Goal: Task Accomplishment & Management: Use online tool/utility

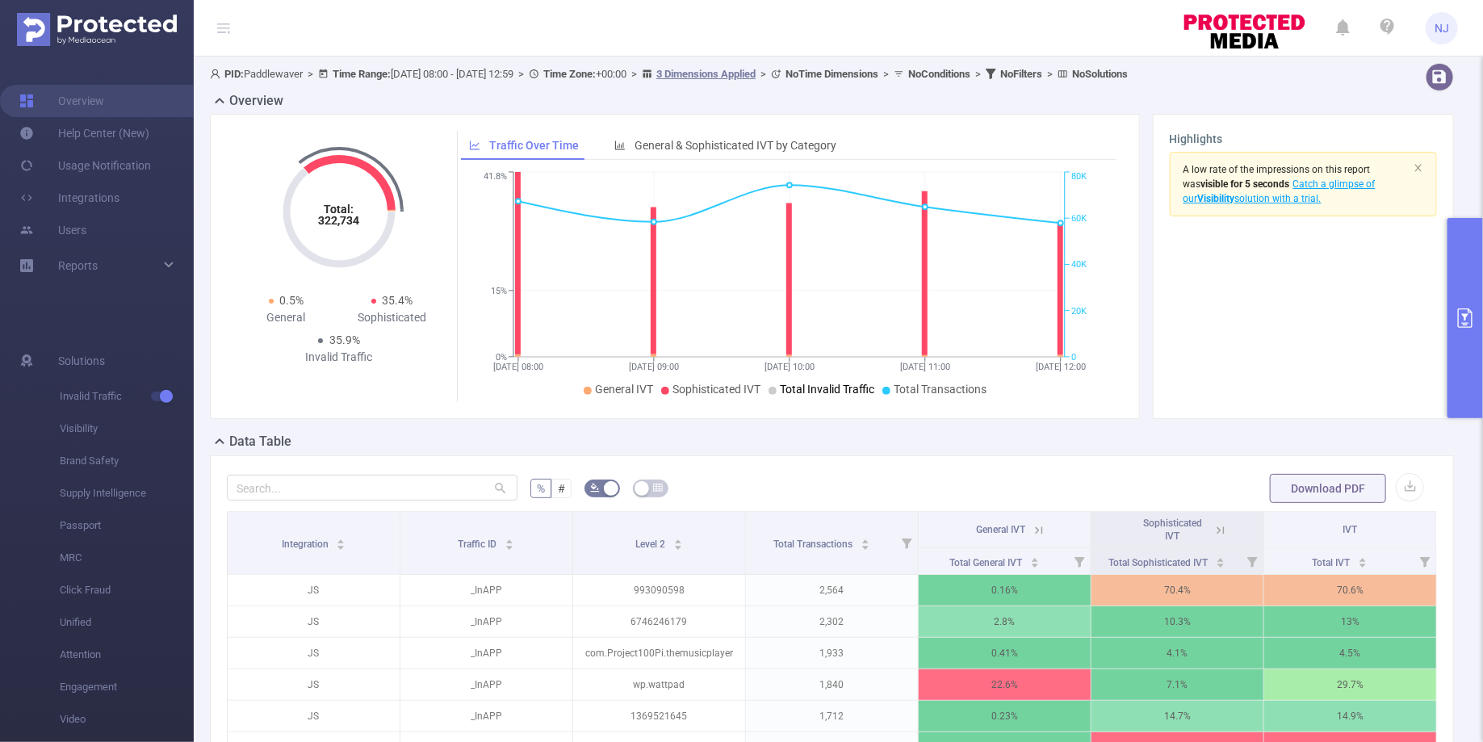
scroll to position [254, 0]
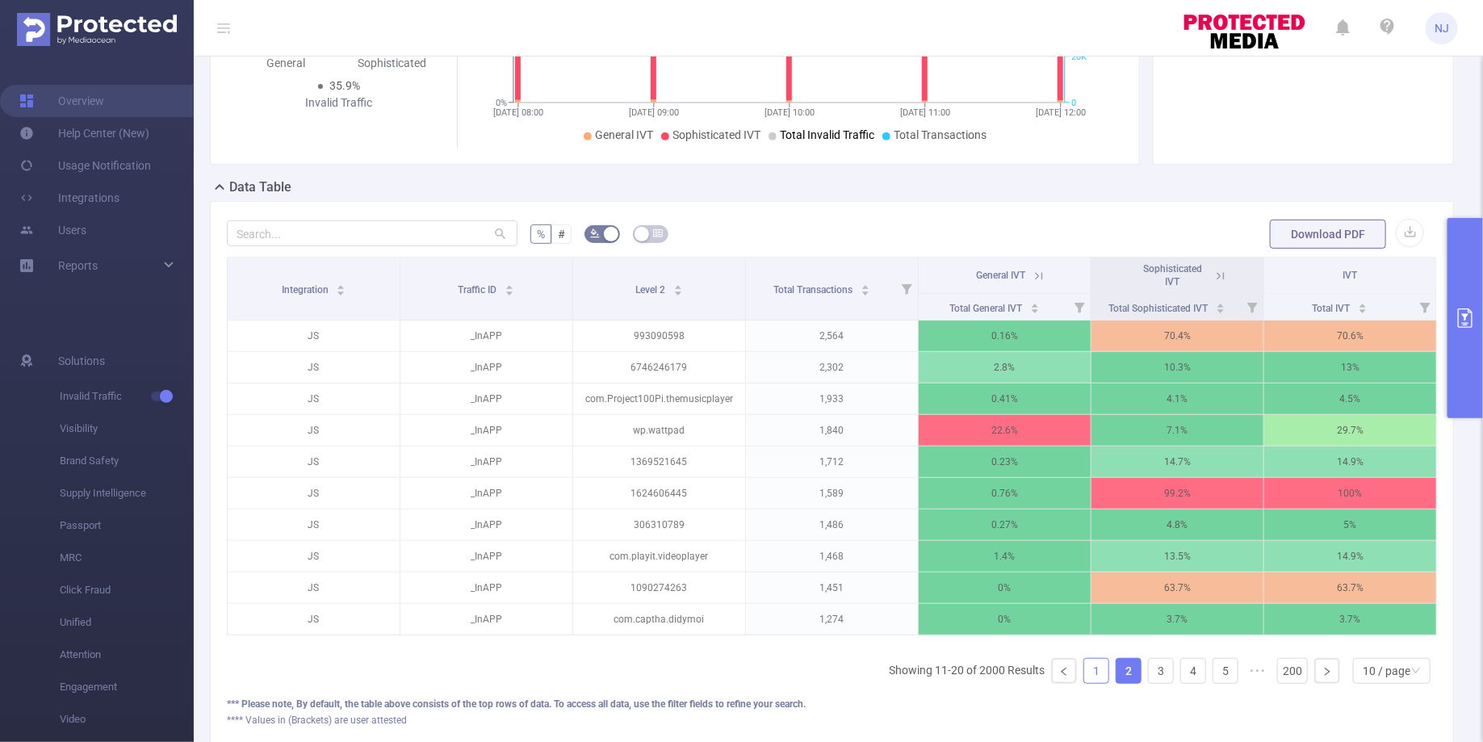
click at [1097, 668] on link "1" at bounding box center [1097, 671] width 24 height 24
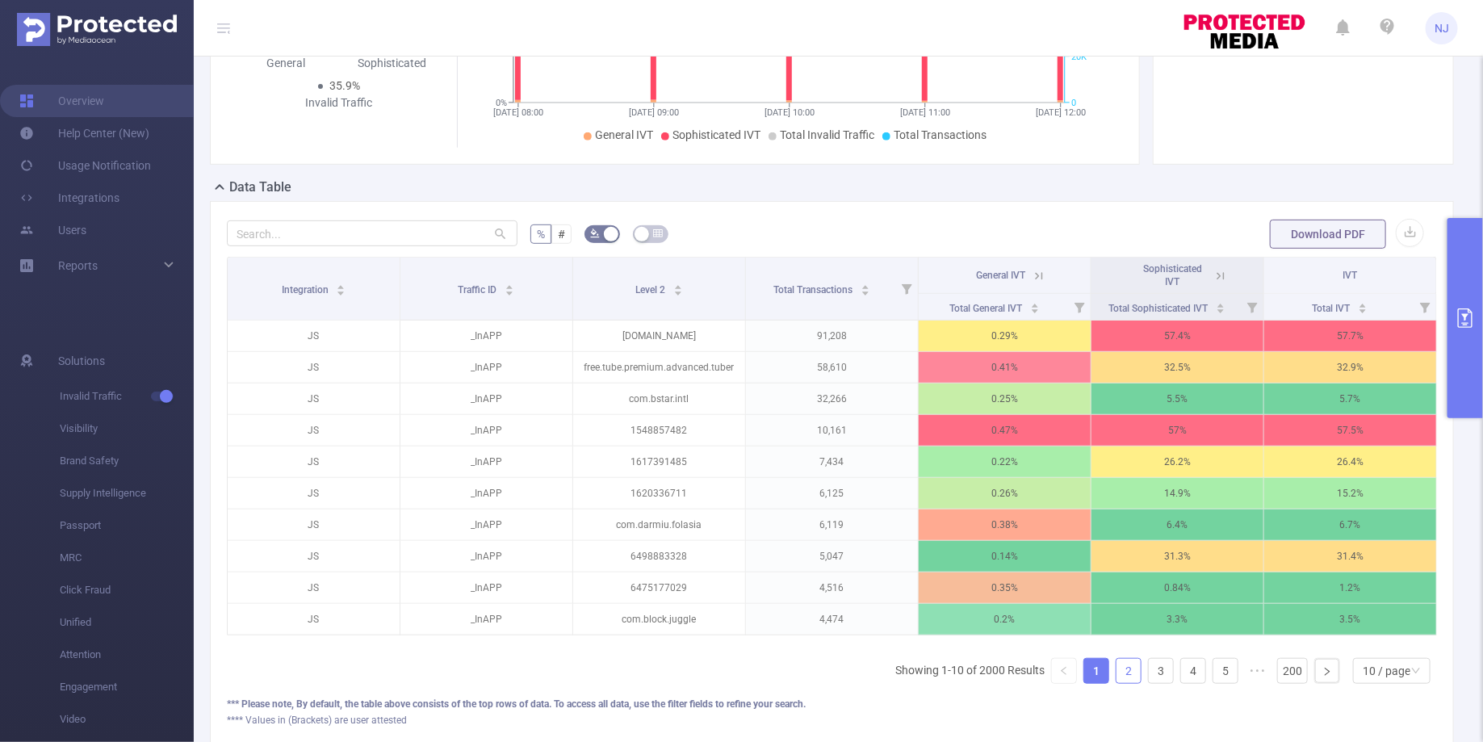
click at [1141, 669] on link "2" at bounding box center [1129, 671] width 24 height 24
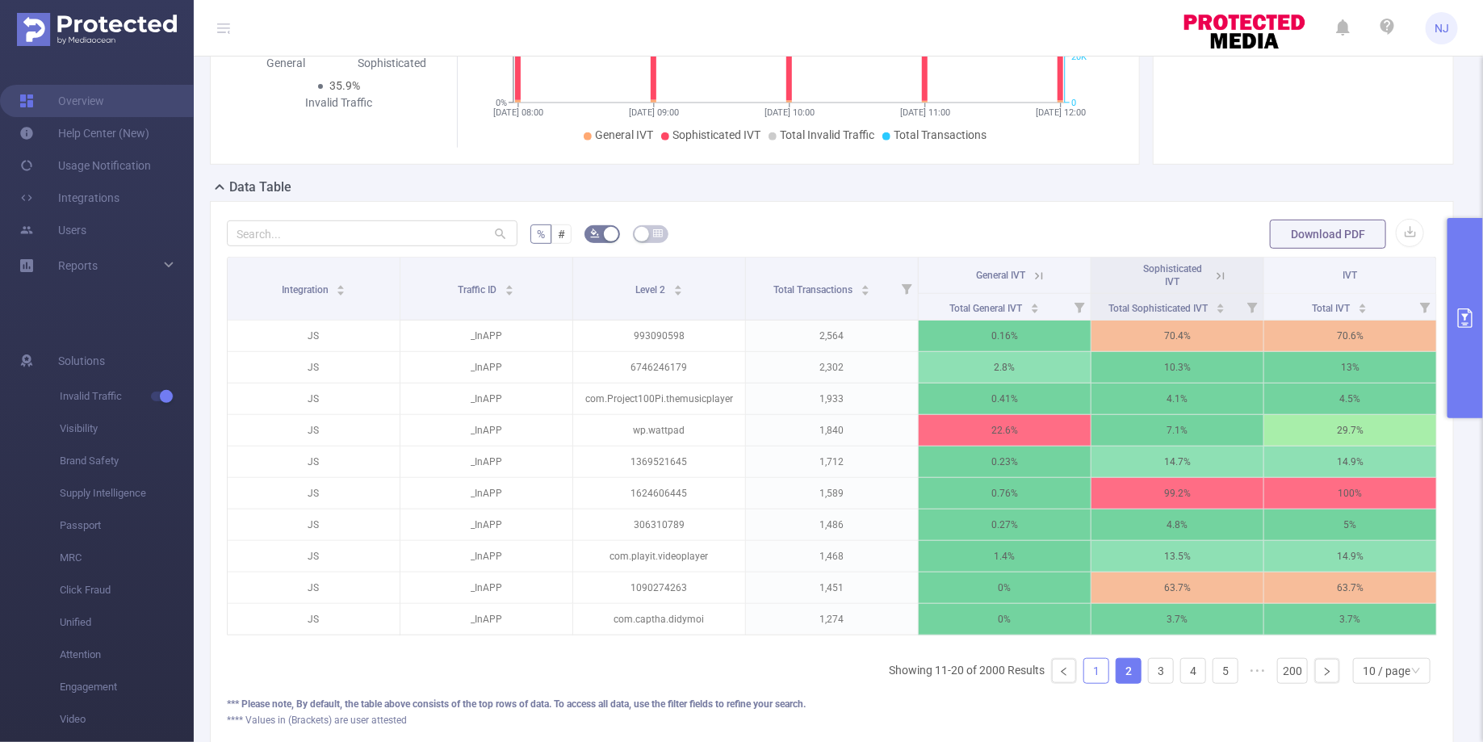
click at [1097, 665] on link "1" at bounding box center [1097, 671] width 24 height 24
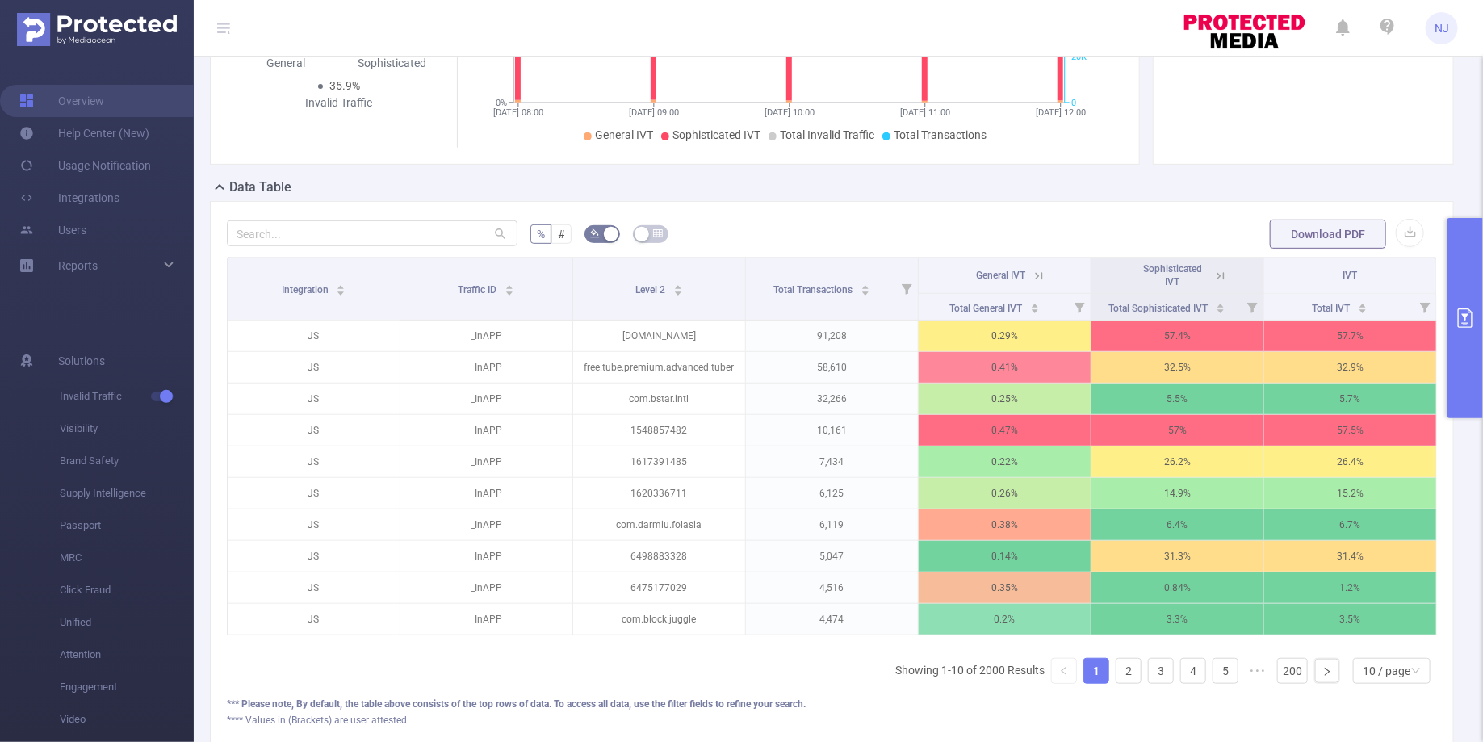
scroll to position [141, 0]
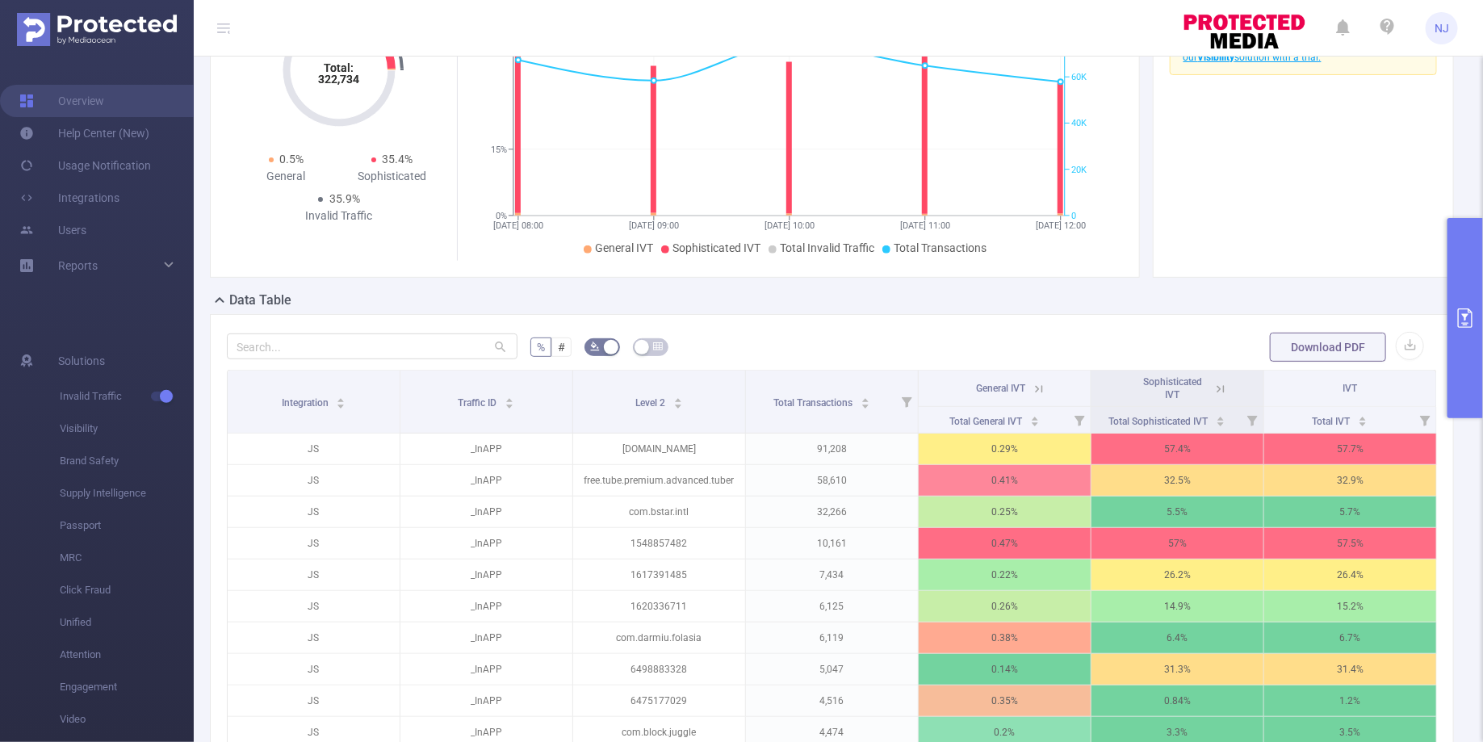
click at [1460, 334] on button "primary" at bounding box center [1466, 318] width 36 height 200
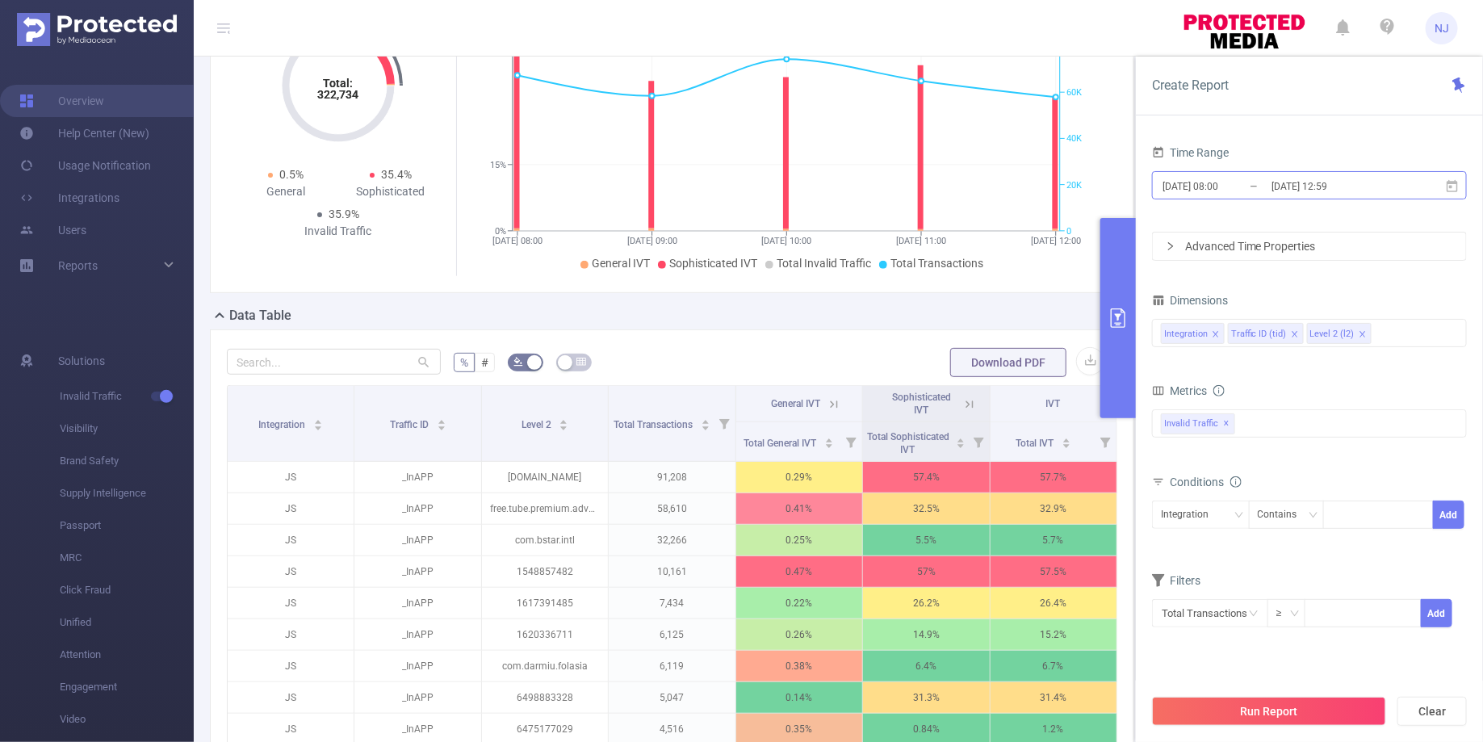
click at [1225, 191] on input "[DATE] 08:00" at bounding box center [1226, 186] width 131 height 22
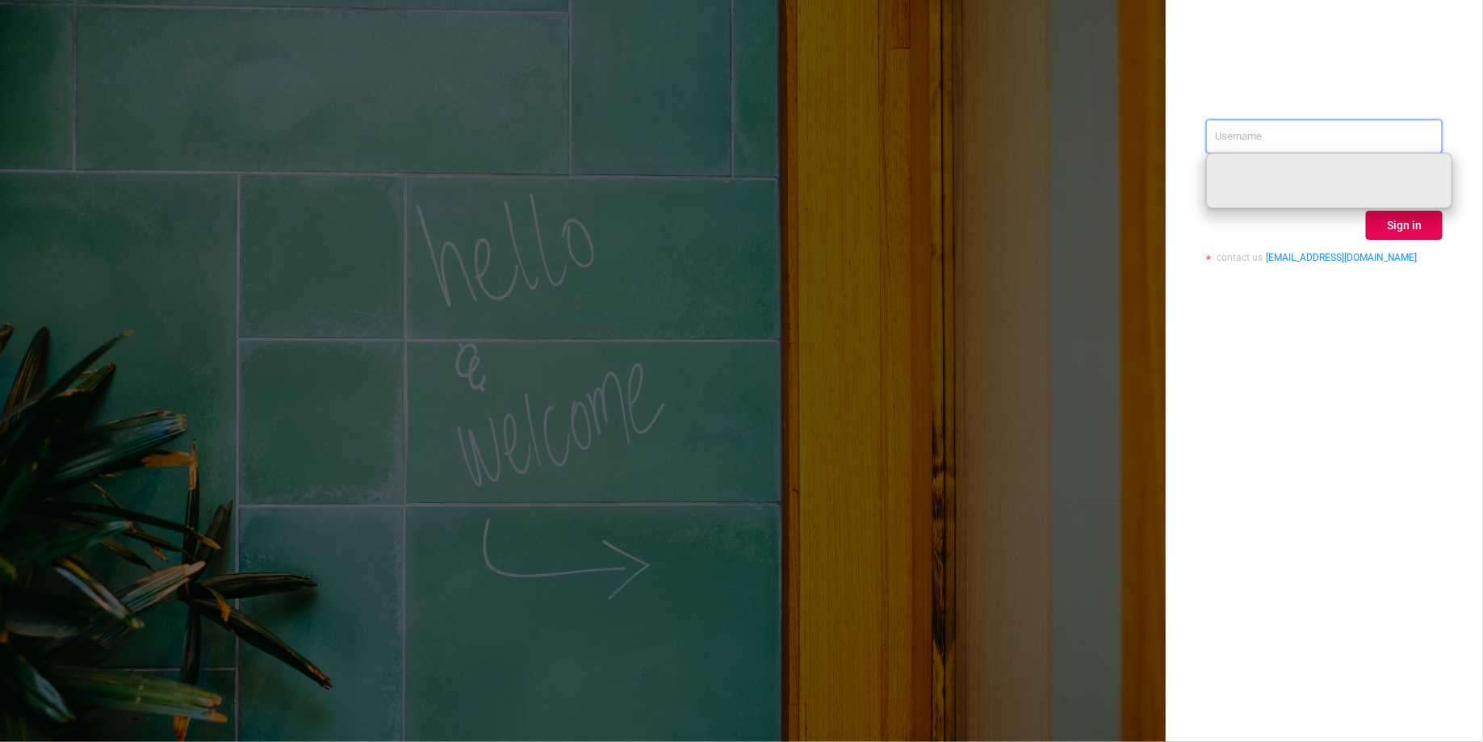
click at [1257, 137] on input "text" at bounding box center [1324, 137] width 237 height 34
paste input "[DOMAIN_NAME]"
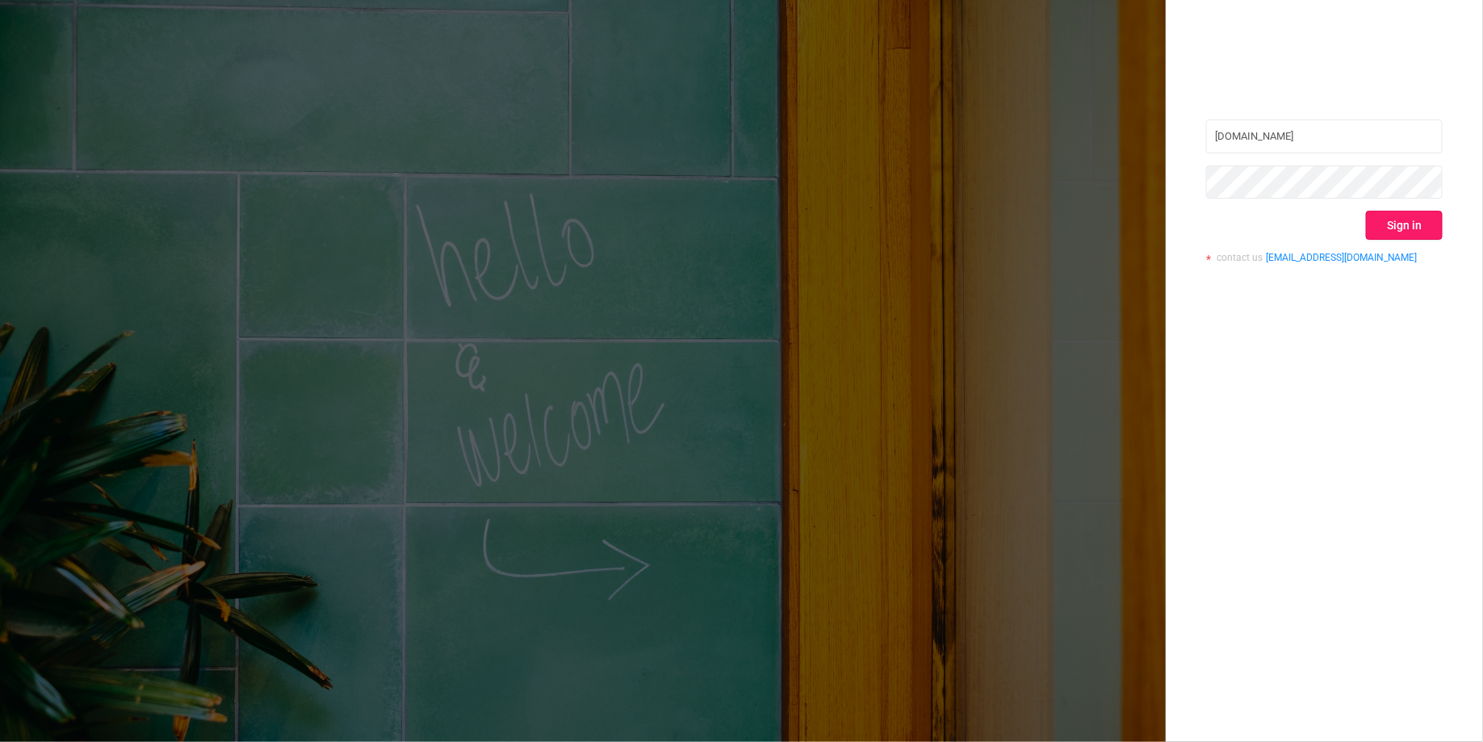
click at [1419, 221] on button "Sign in" at bounding box center [1404, 225] width 77 height 29
click at [1341, 132] on input "[DOMAIN_NAME]" at bounding box center [1324, 137] width 237 height 34
paste input "[PERSON_NAME][EMAIL_ADDRESS][DOMAIN_NAME]"
type input "[PERSON_NAME][EMAIL_ADDRESS][DOMAIN_NAME]"
click at [1384, 219] on button "Sign in" at bounding box center [1404, 225] width 77 height 29
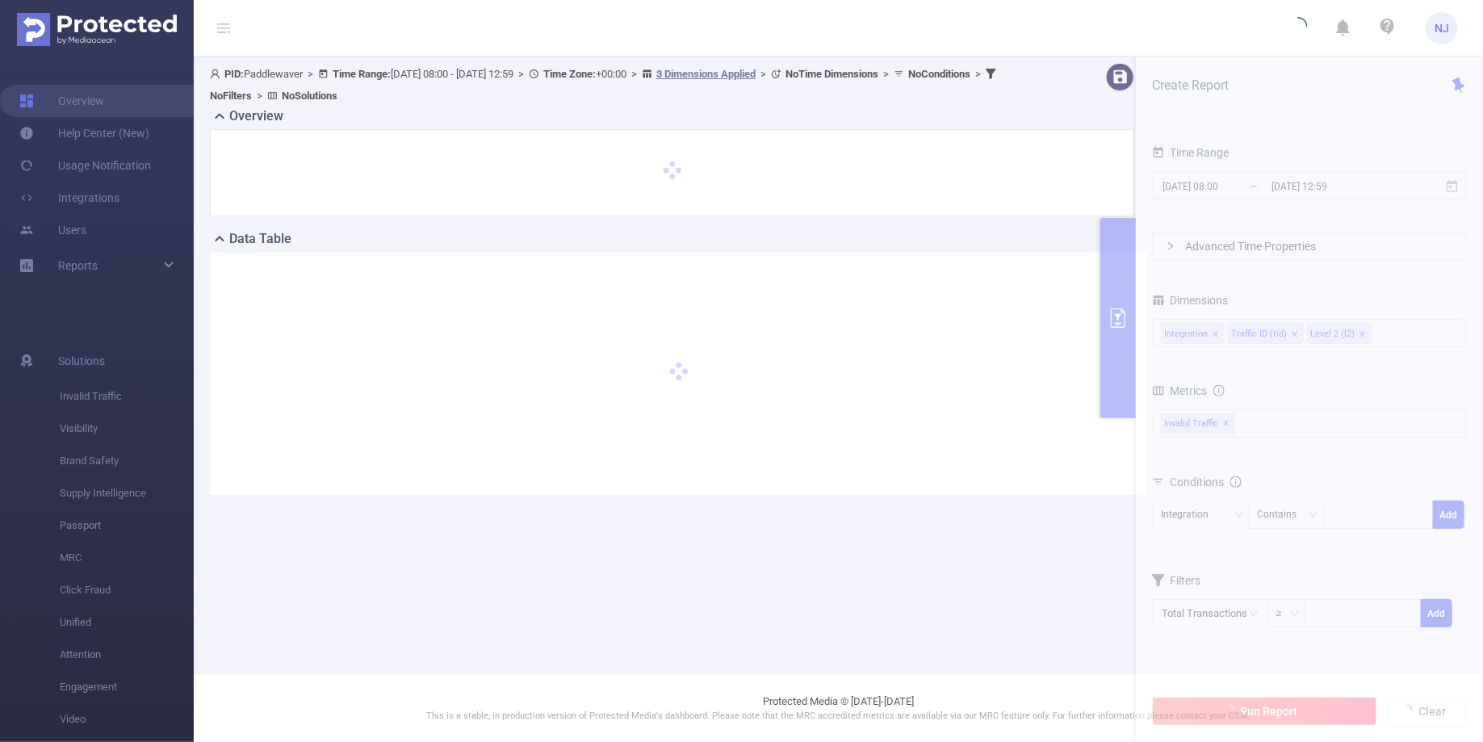
click at [1014, 169] on div at bounding box center [672, 172] width 891 height 53
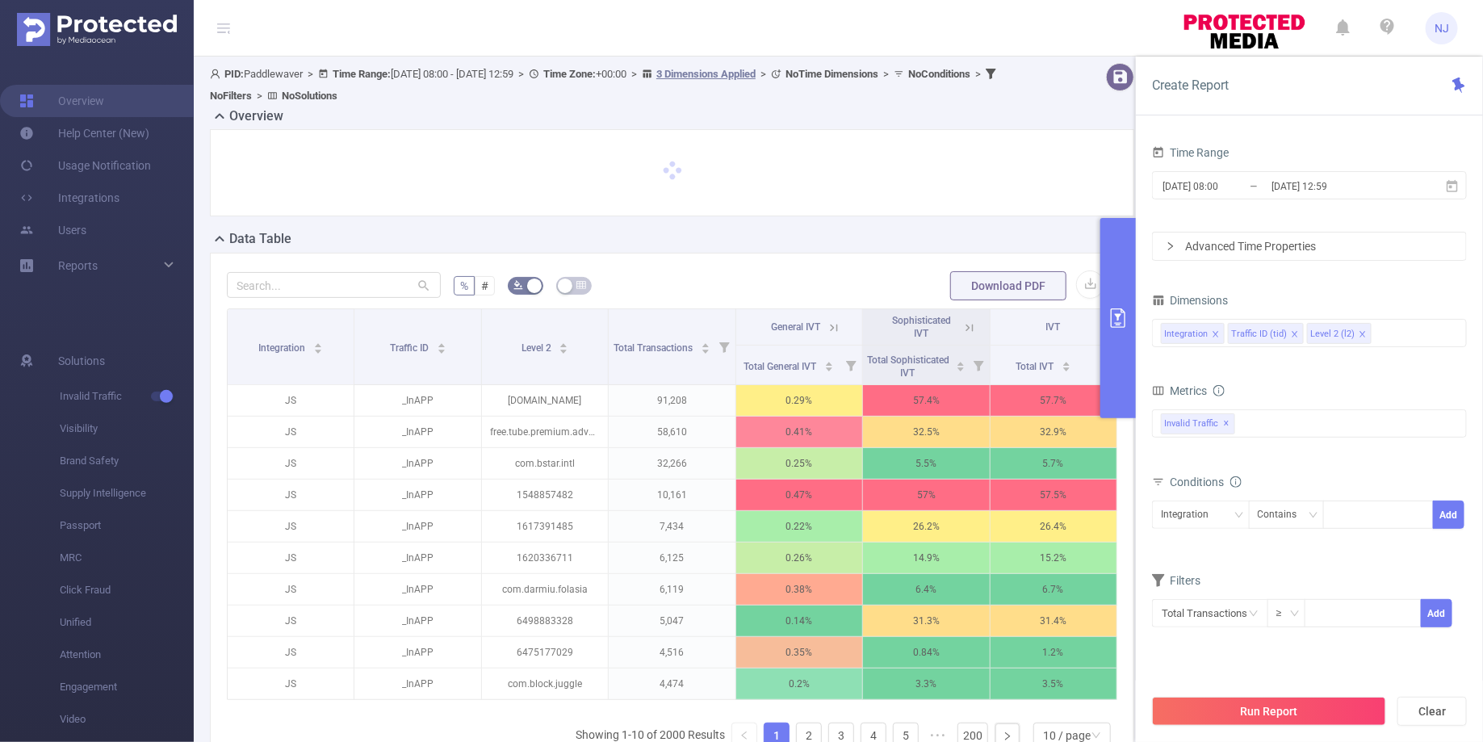
click at [1124, 304] on button "primary" at bounding box center [1119, 318] width 36 height 200
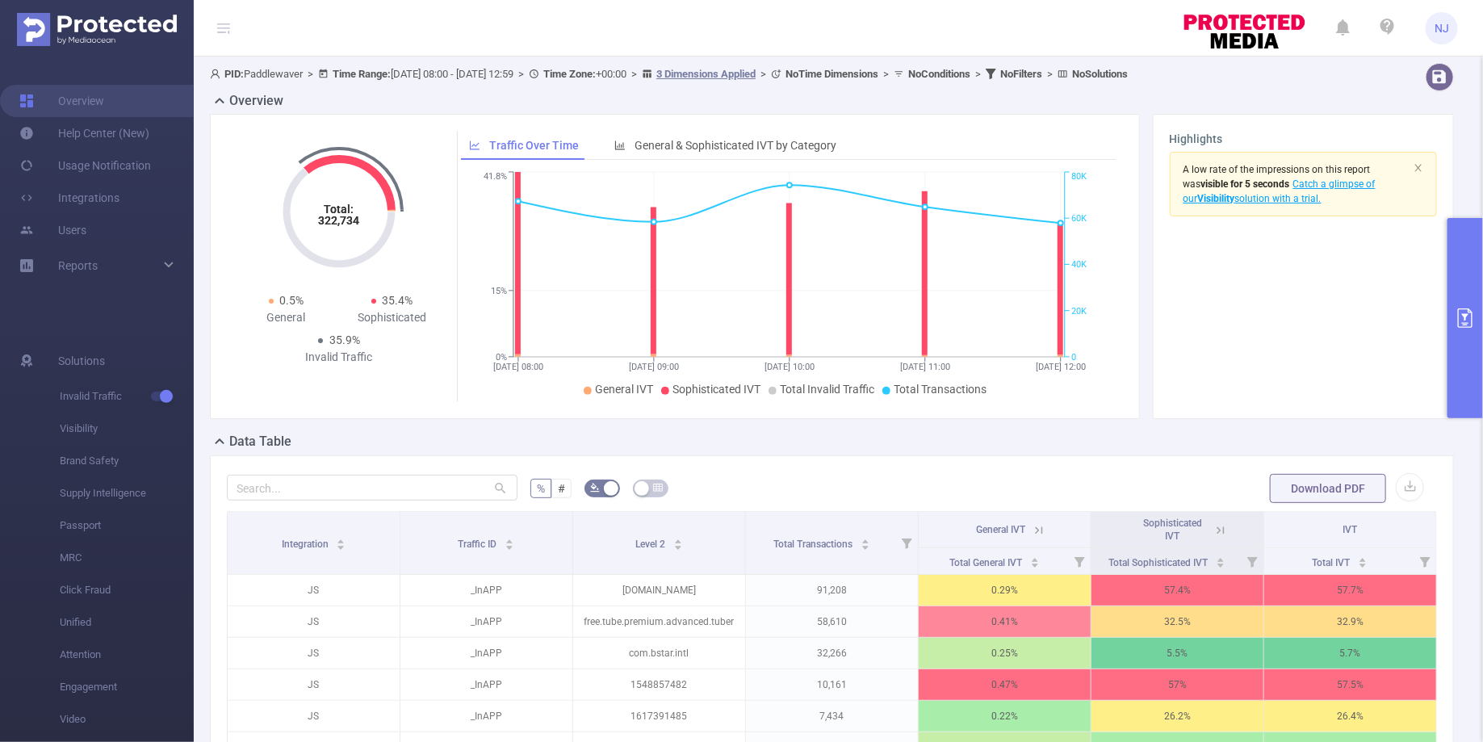
click at [1454, 346] on button "primary" at bounding box center [1466, 318] width 36 height 200
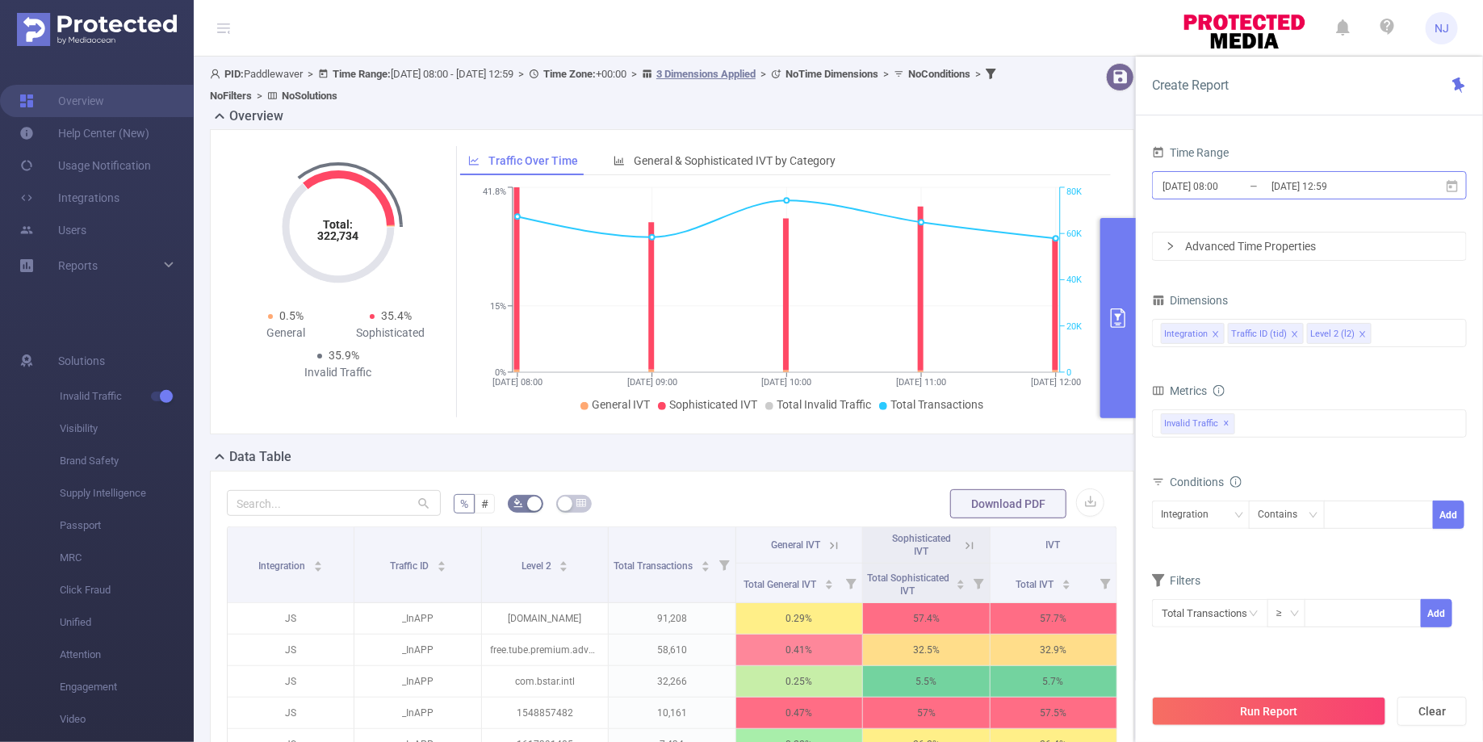
click at [1221, 185] on input "[DATE] 08:00" at bounding box center [1226, 186] width 131 height 22
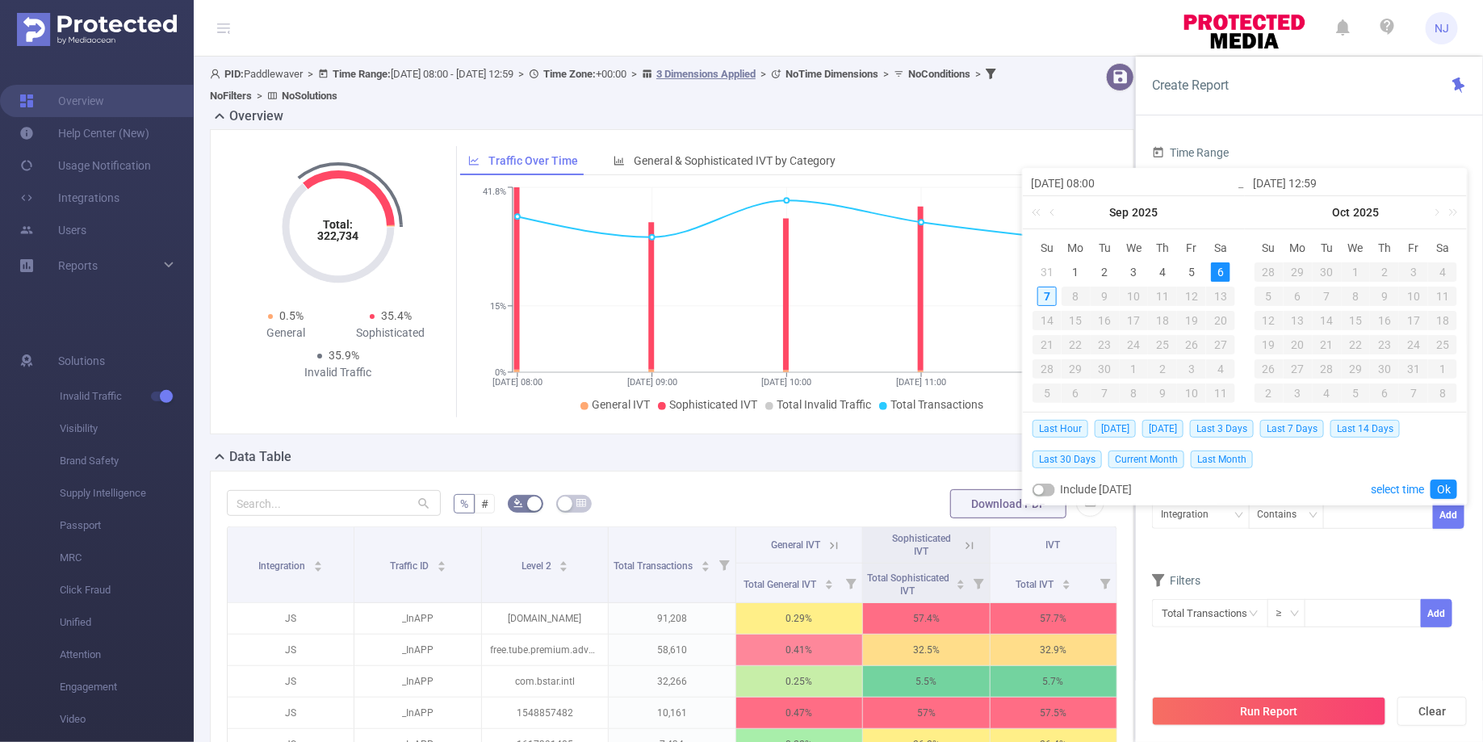
click at [1043, 292] on div "7" at bounding box center [1047, 296] width 19 height 19
type input "[DATE] 08:00"
type input "[DATE] 12:59"
type input "[DATE] 08:00"
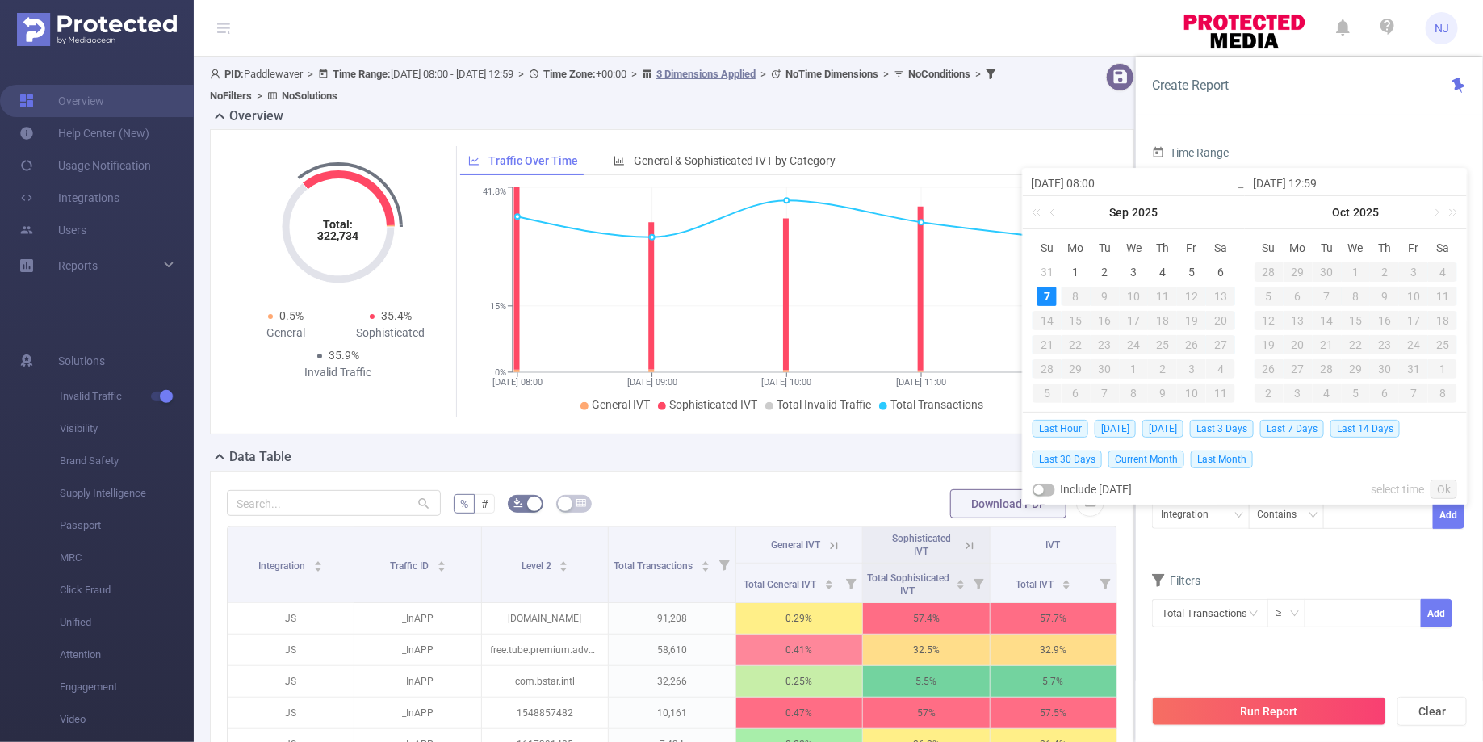
type input "[DATE] 12:59"
click at [1439, 482] on link "Ok" at bounding box center [1444, 489] width 27 height 19
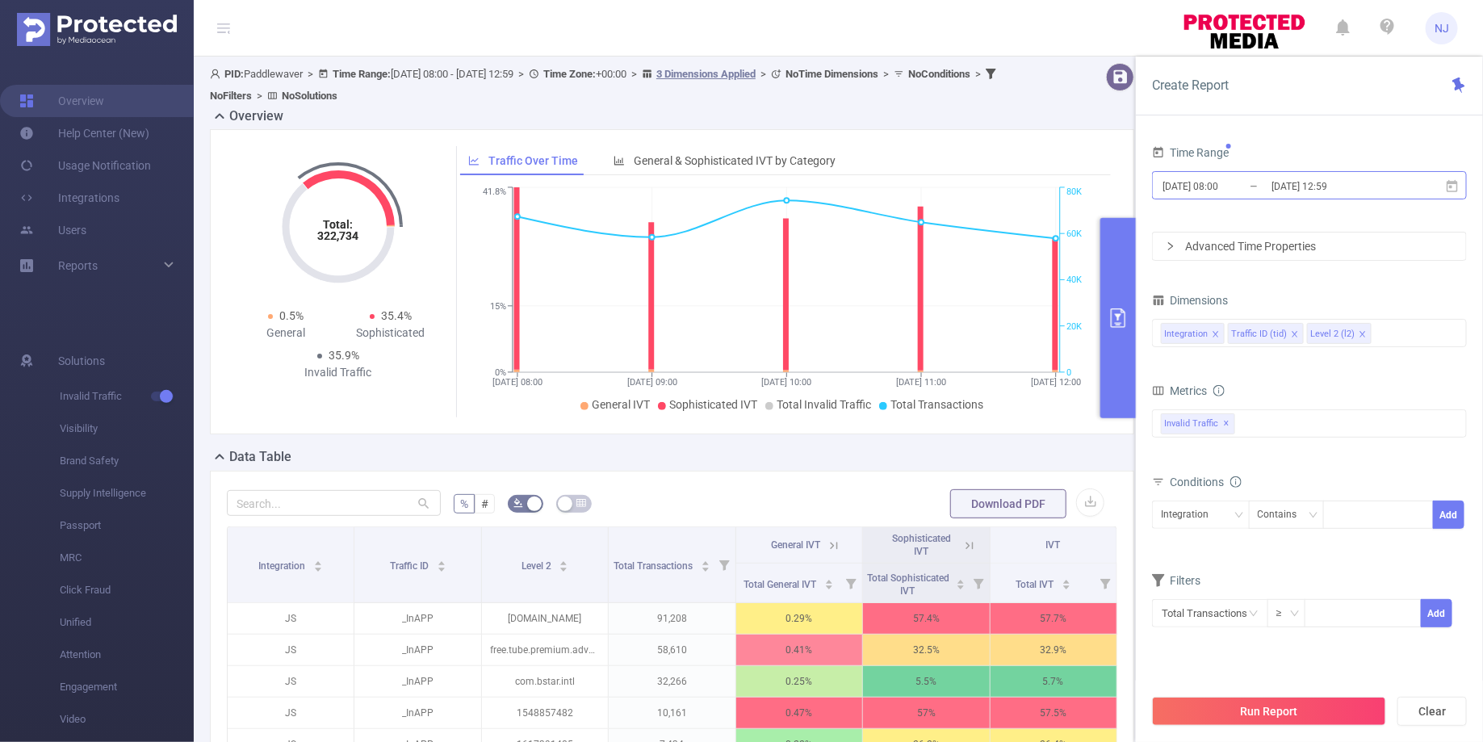
click at [1225, 185] on input "[DATE] 08:00" at bounding box center [1226, 186] width 131 height 22
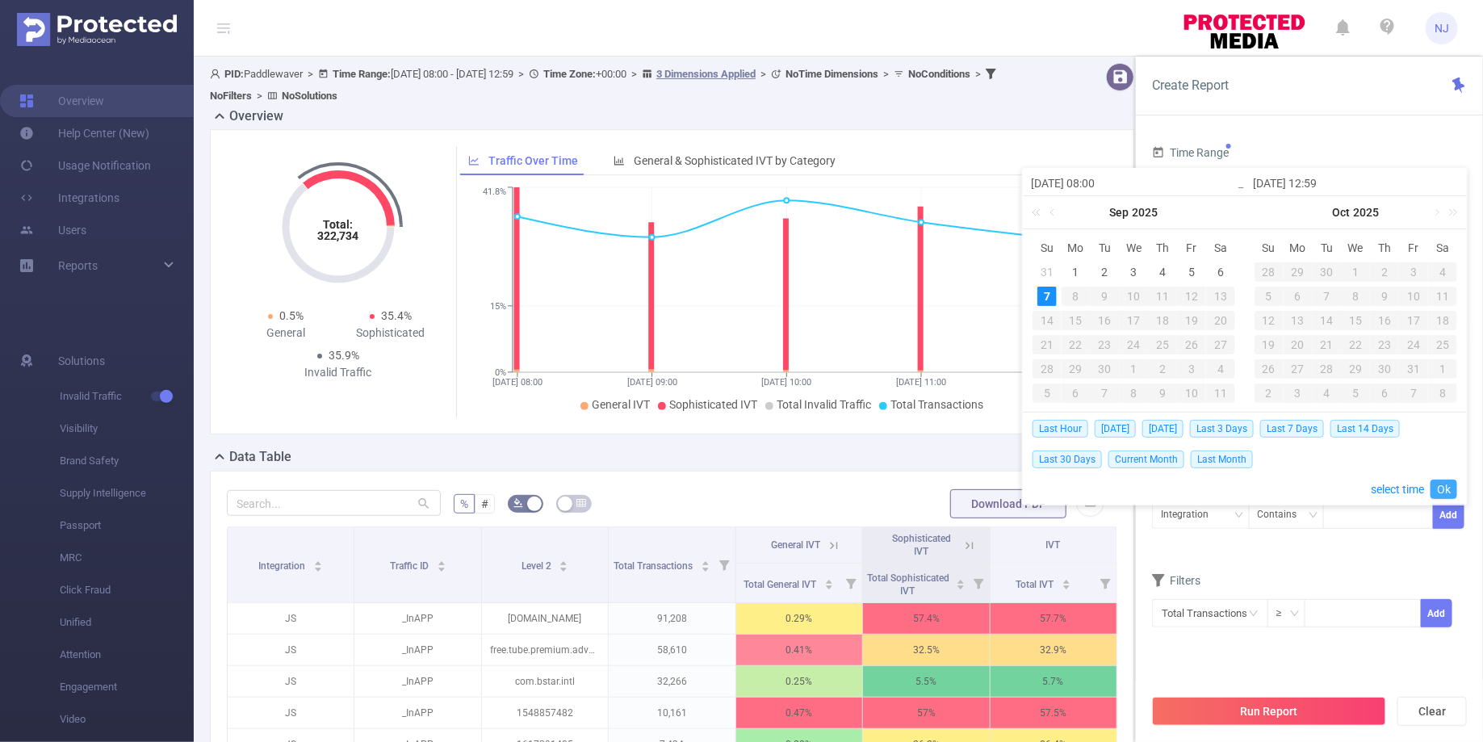
click at [1442, 493] on link "Ok" at bounding box center [1444, 489] width 27 height 19
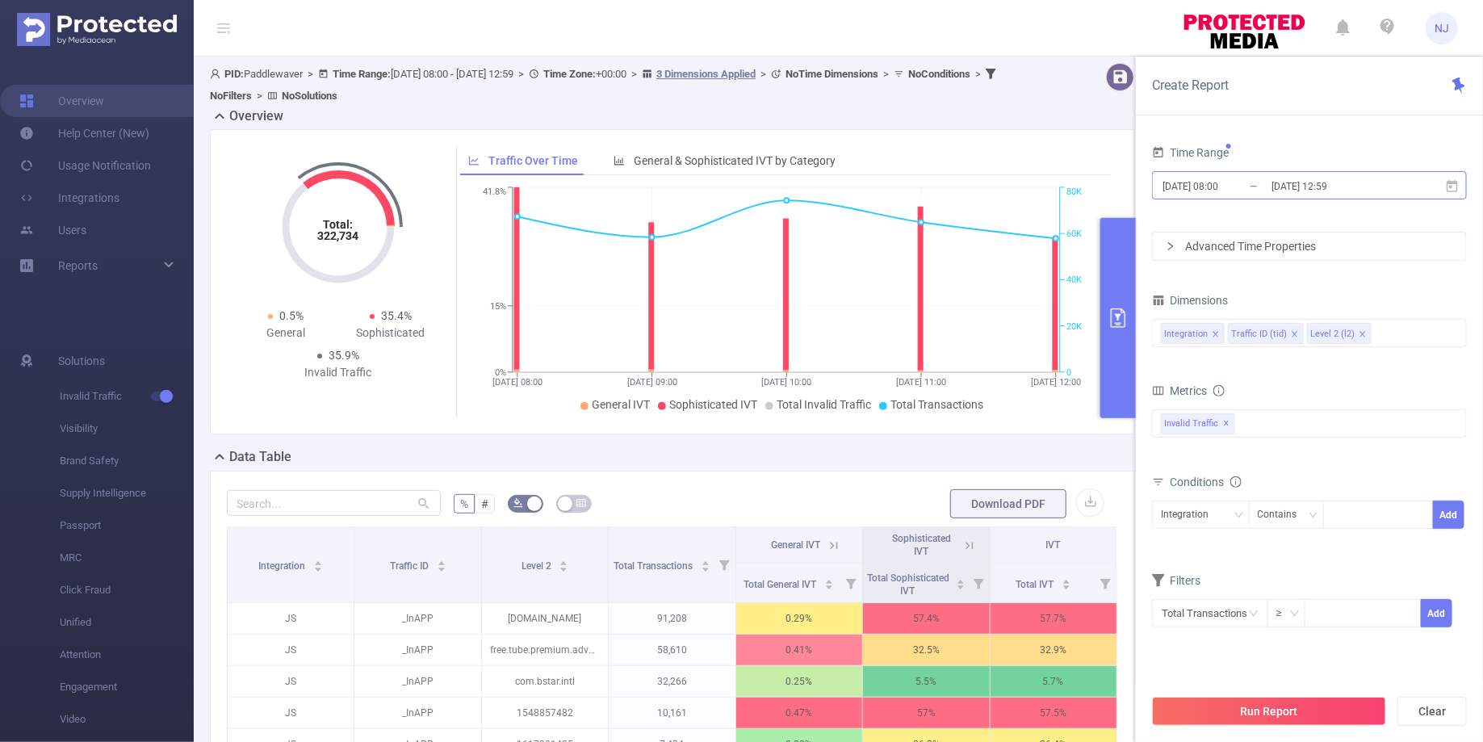
click at [1224, 188] on input "[DATE] 08:00" at bounding box center [1226, 186] width 131 height 22
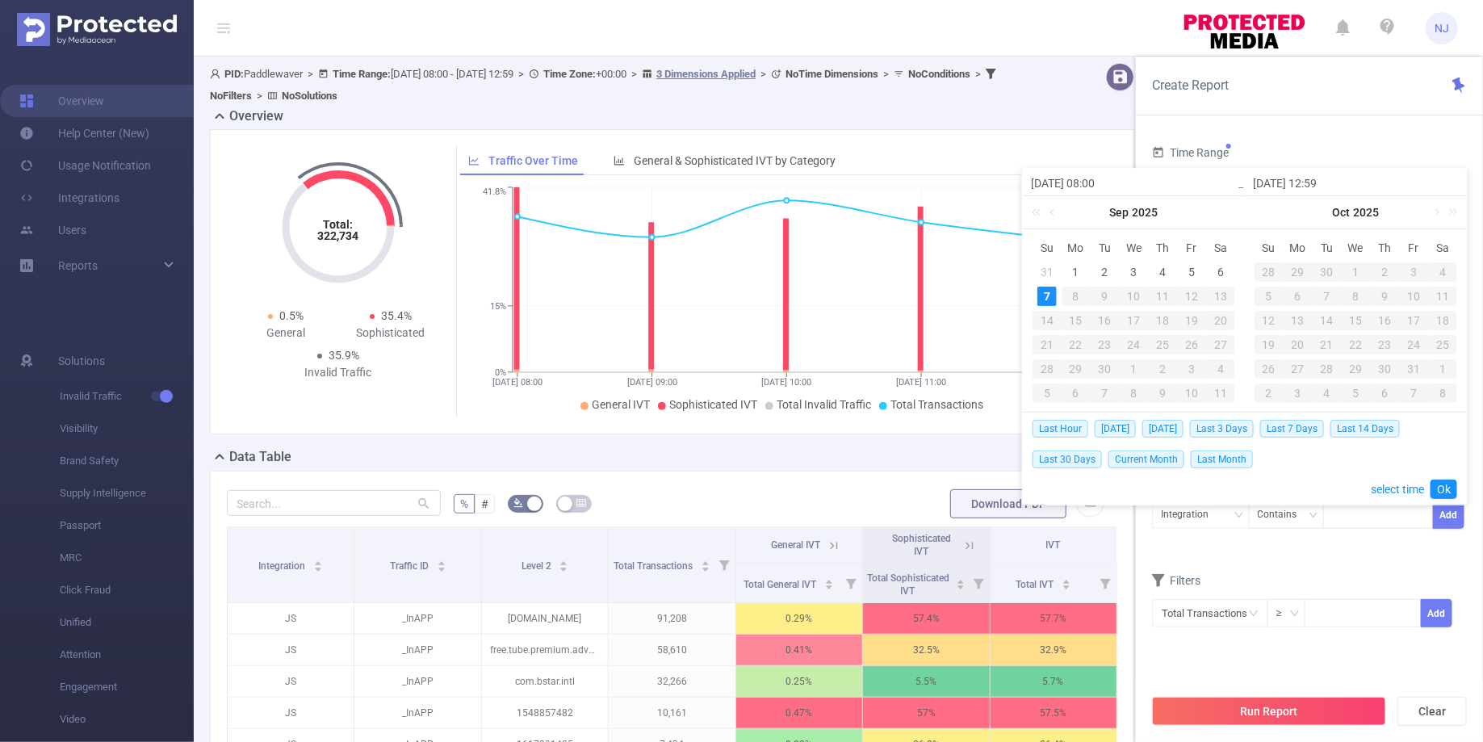
click at [1104, 186] on input "[DATE] 08:00" at bounding box center [1134, 183] width 206 height 19
type input "[DATE] 0:00"
type input "[DATE] 00:00"
click at [1442, 489] on link "Ok" at bounding box center [1444, 489] width 27 height 19
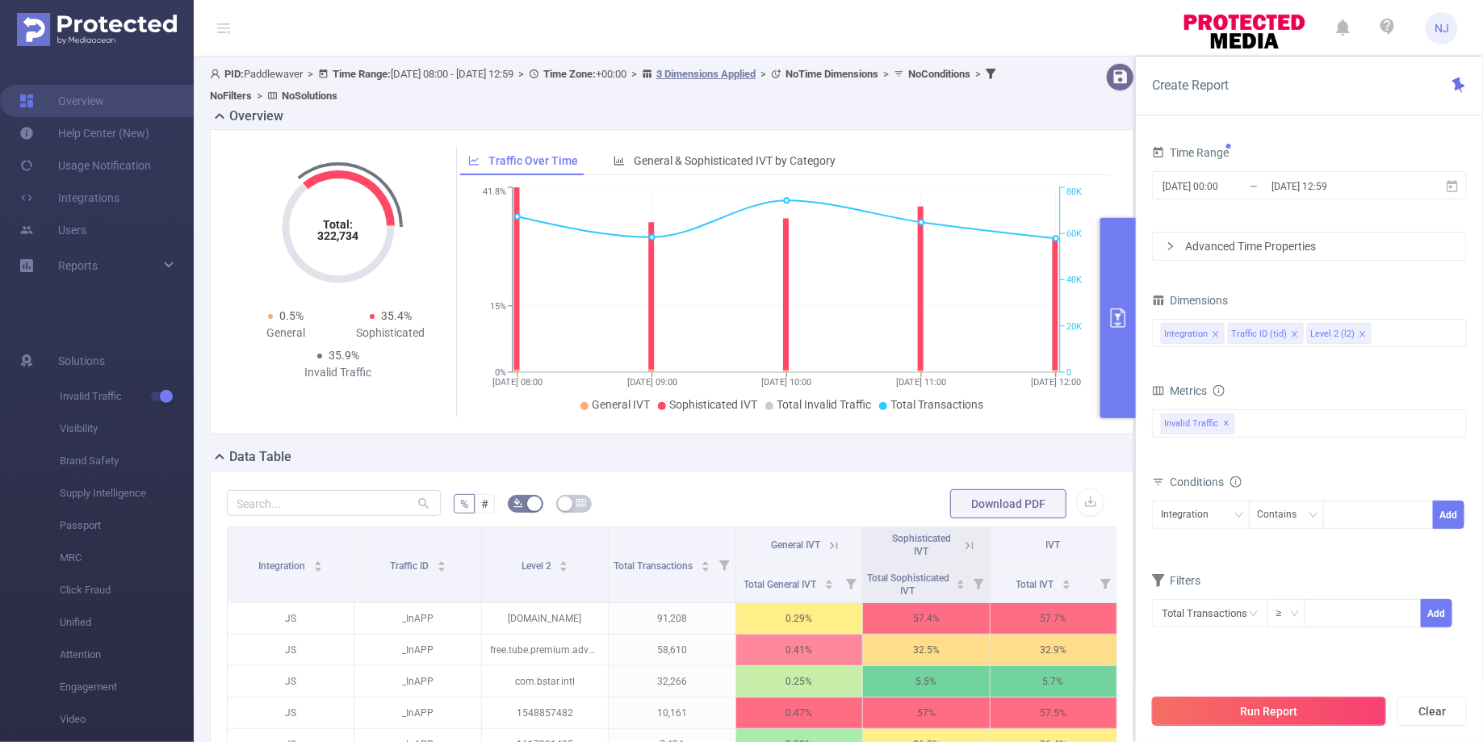
click at [1270, 703] on button "Run Report" at bounding box center [1269, 711] width 234 height 29
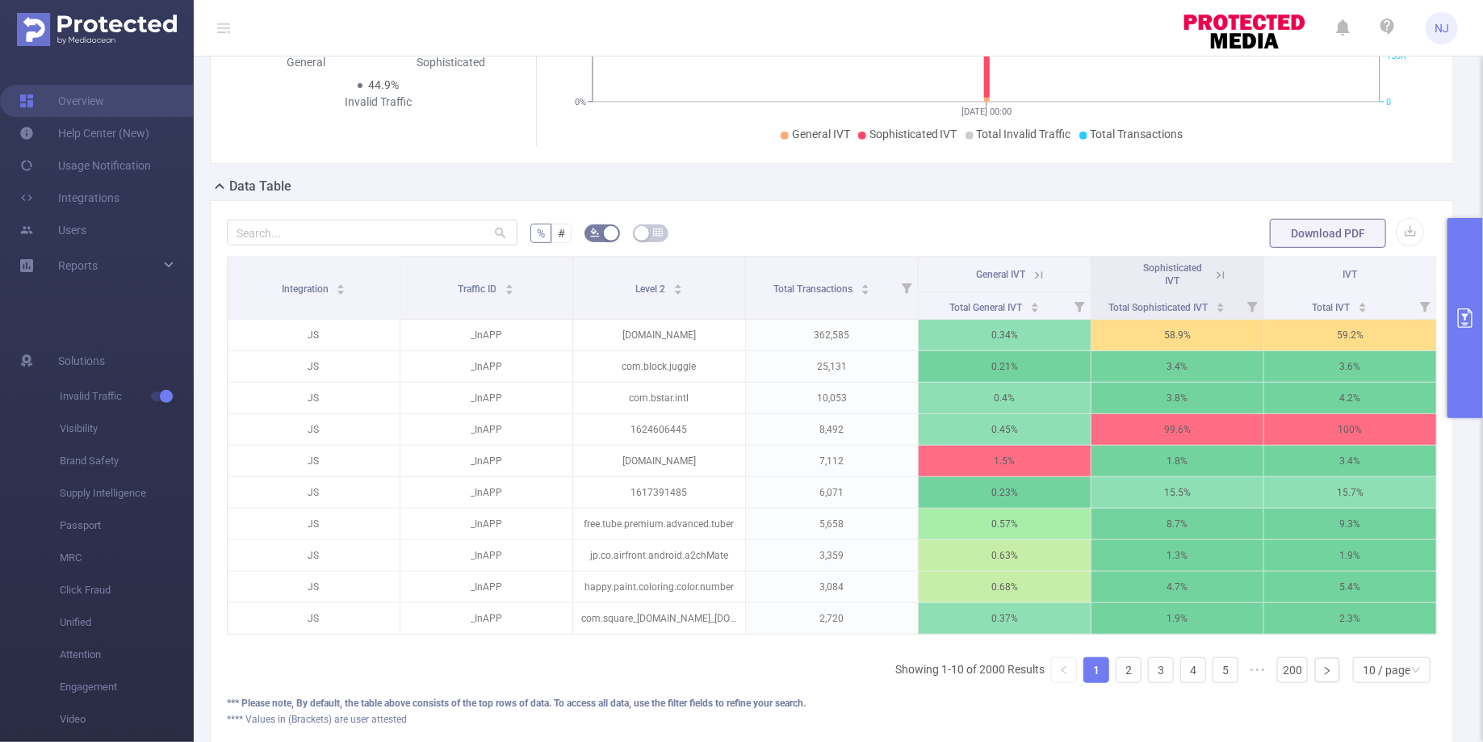
scroll to position [317, 0]
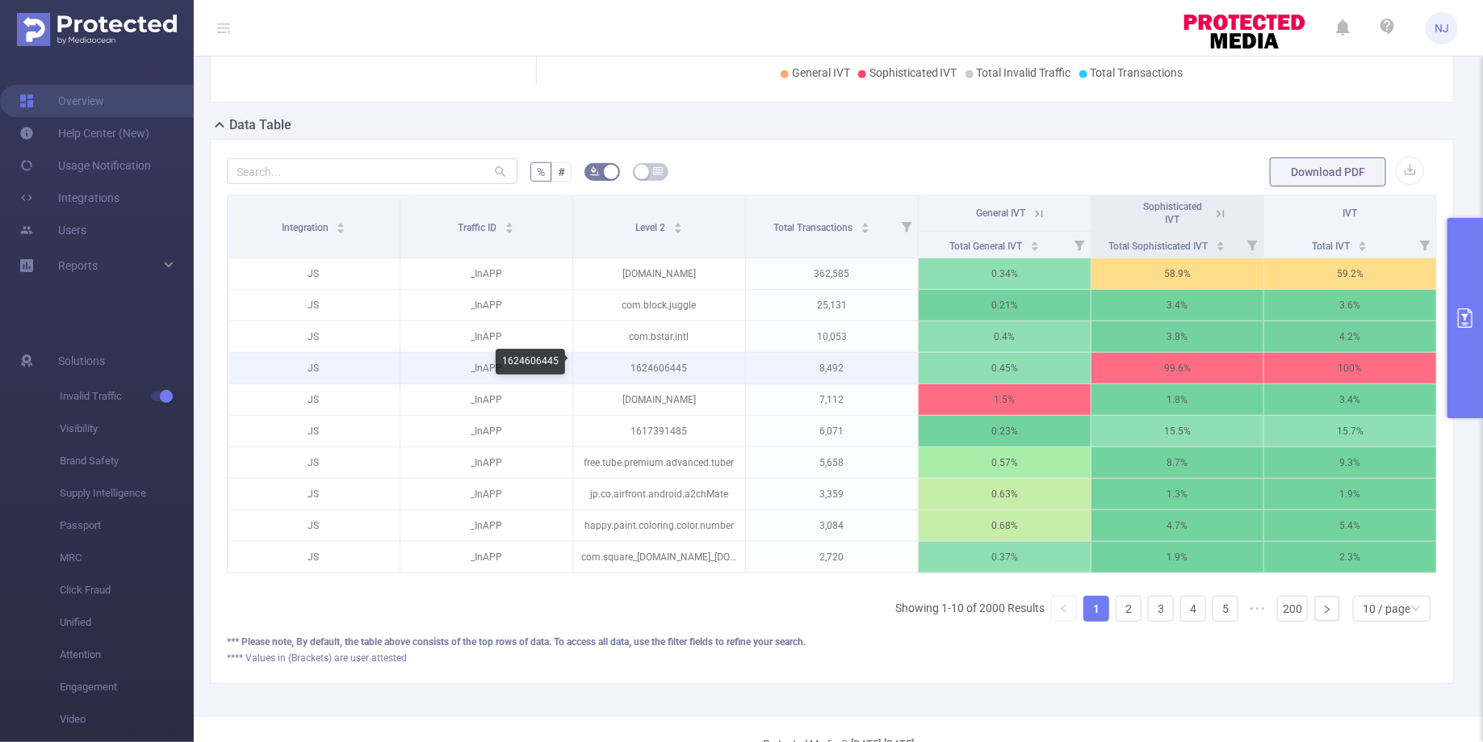
click at [675, 367] on p "1624606445" at bounding box center [659, 368] width 172 height 31
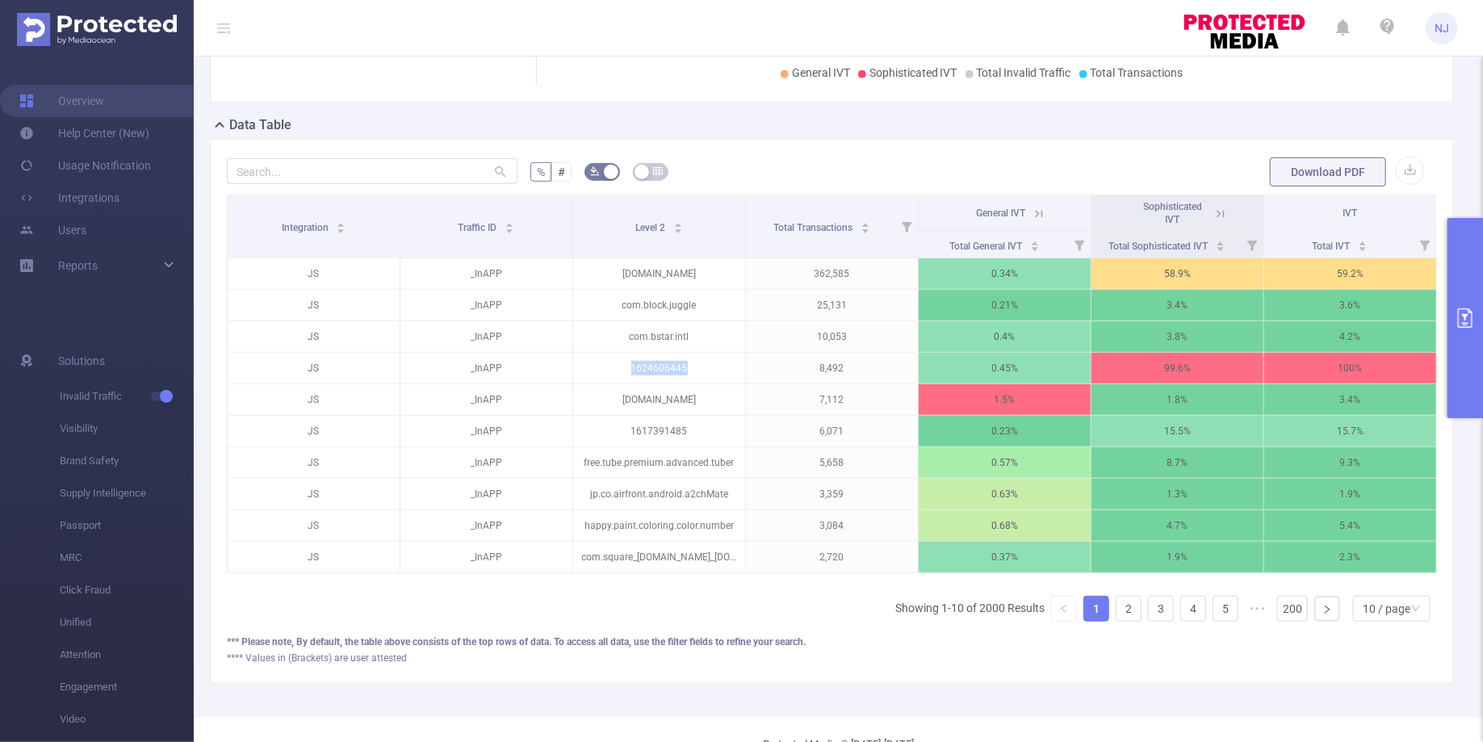
copy p "1624606445"
click at [1110, 602] on li "1" at bounding box center [1097, 609] width 26 height 26
click at [1118, 601] on link "2" at bounding box center [1129, 609] width 24 height 24
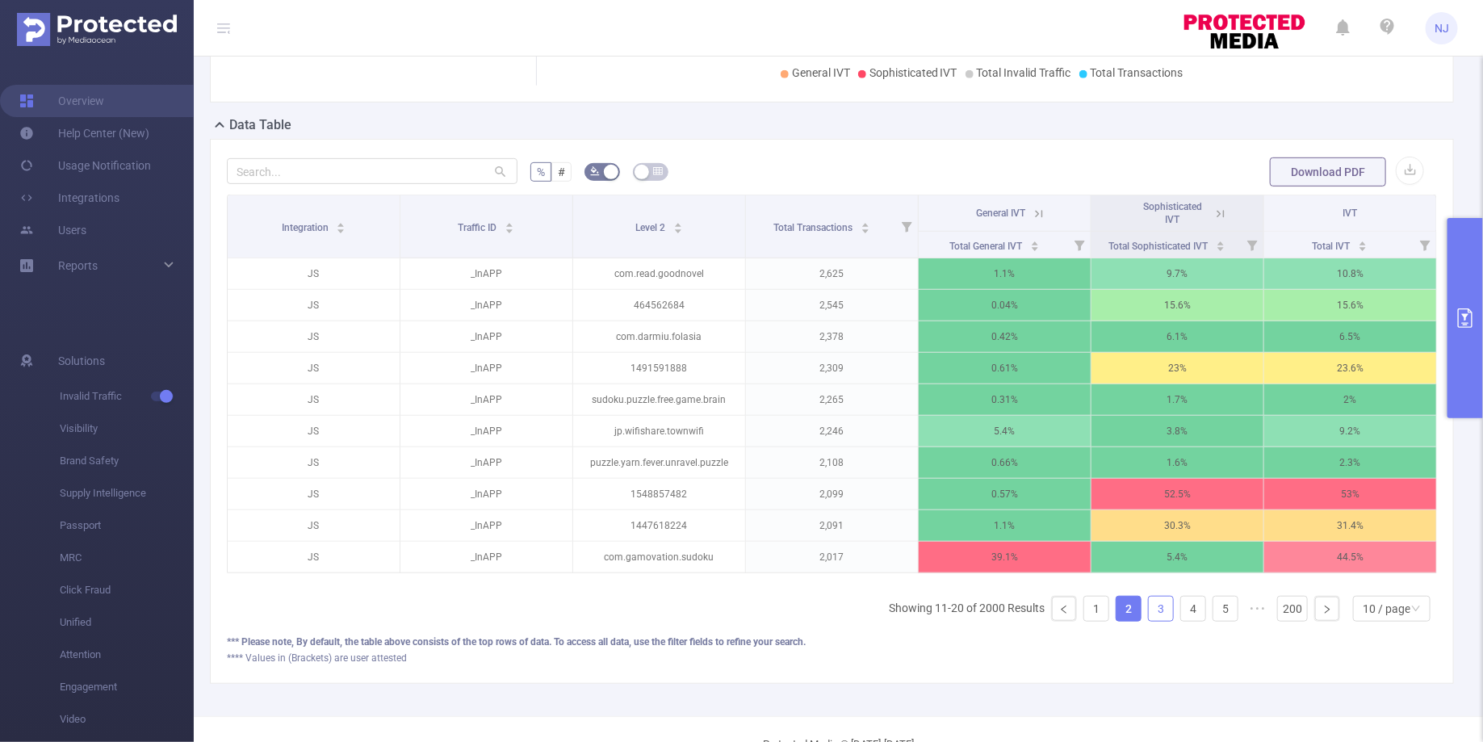
click at [1159, 608] on link "3" at bounding box center [1161, 609] width 24 height 24
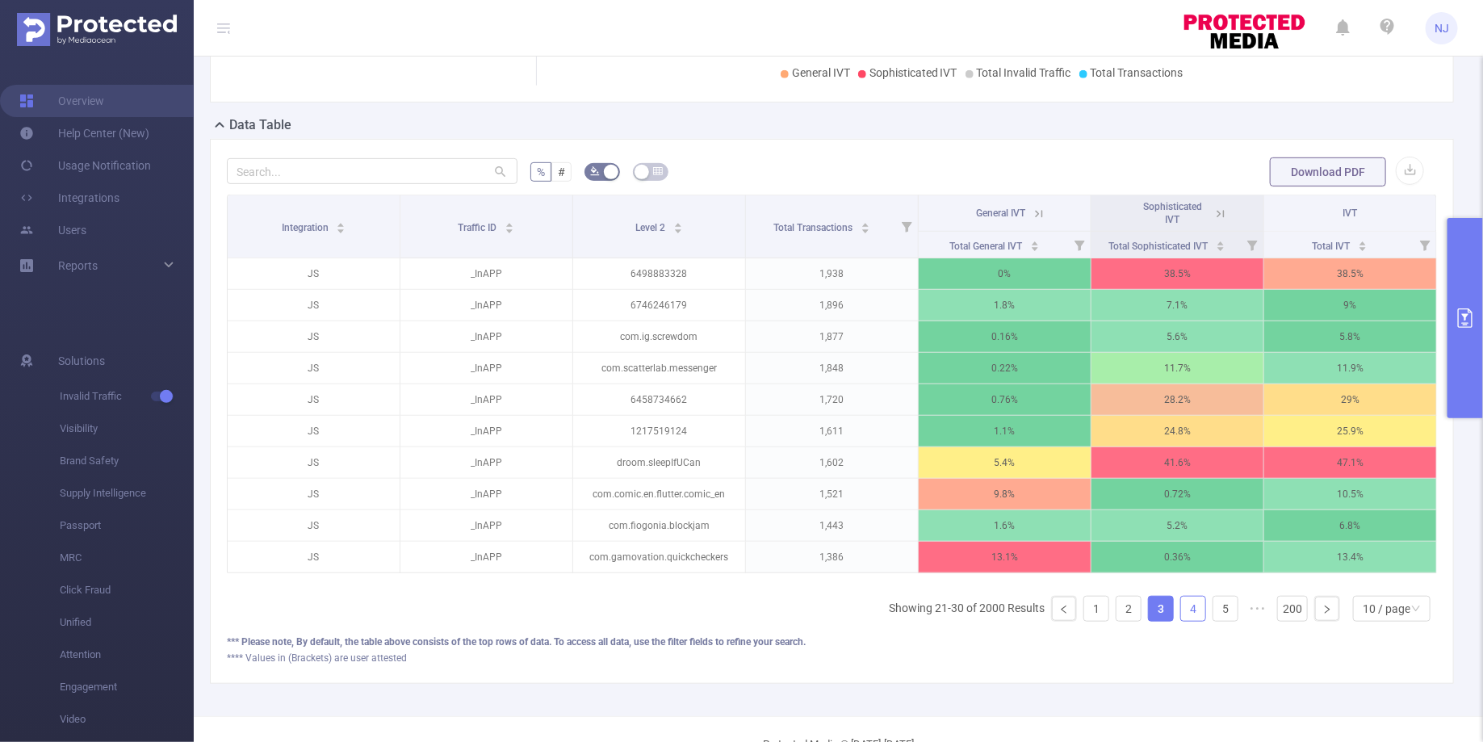
click at [1189, 606] on link "4" at bounding box center [1193, 609] width 24 height 24
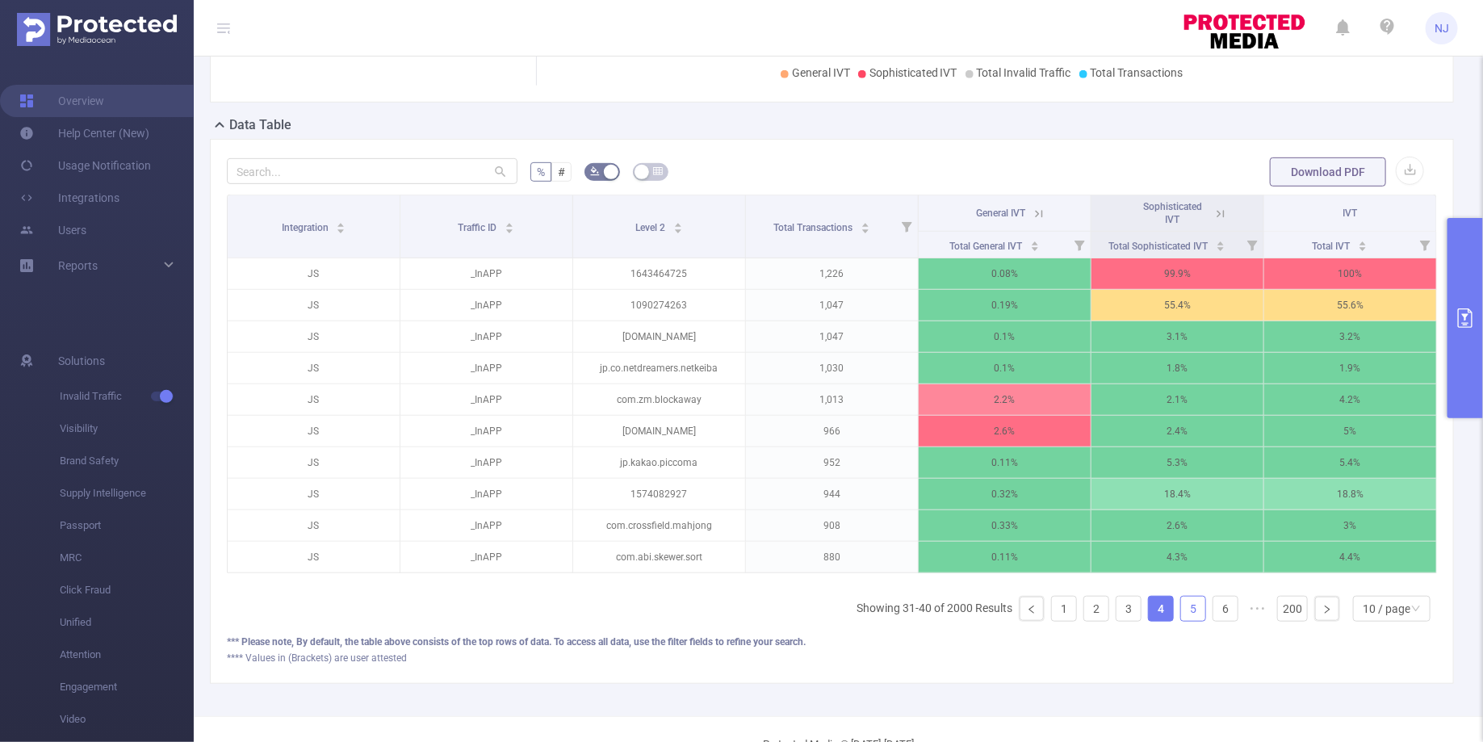
click at [1195, 606] on link "5" at bounding box center [1193, 609] width 24 height 24
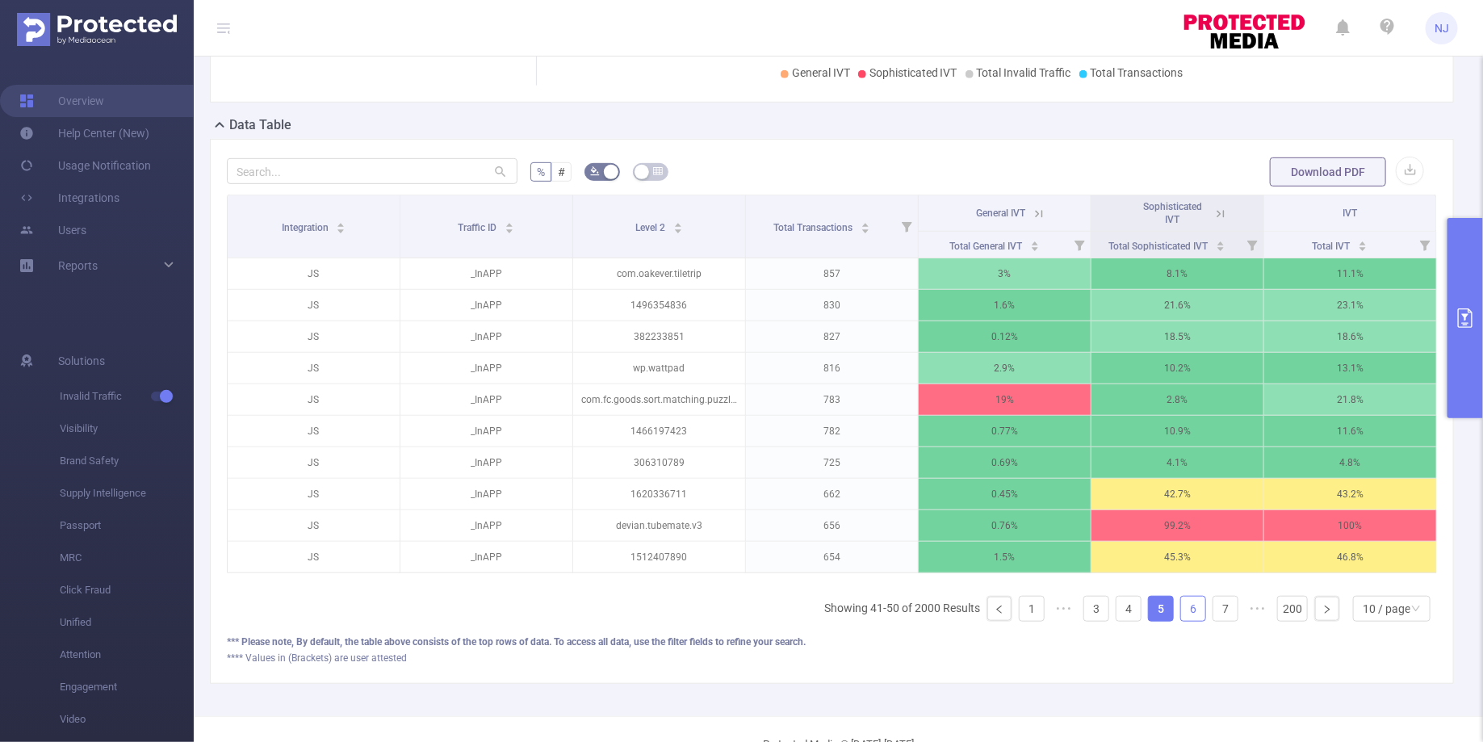
click at [1198, 610] on link "6" at bounding box center [1193, 609] width 24 height 24
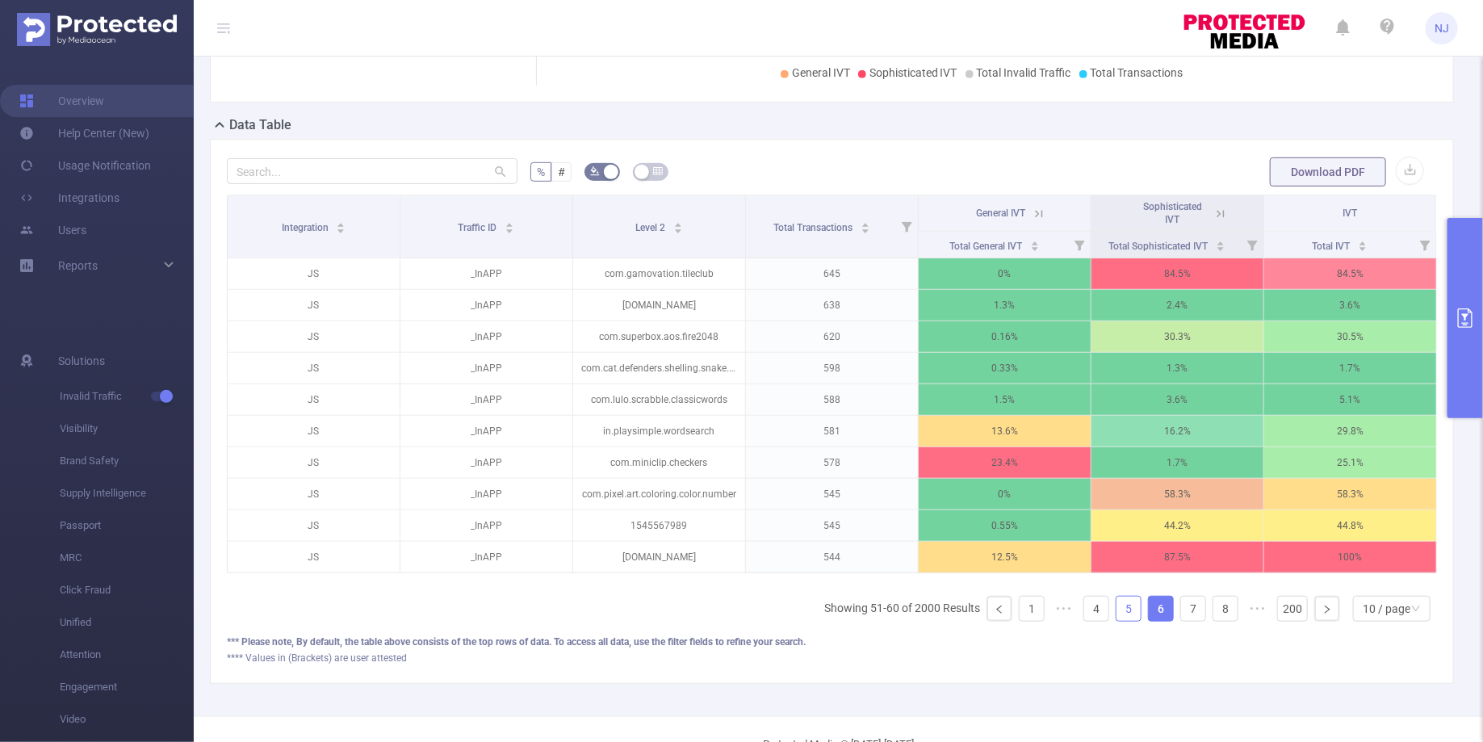
click at [1123, 601] on link "5" at bounding box center [1129, 609] width 24 height 24
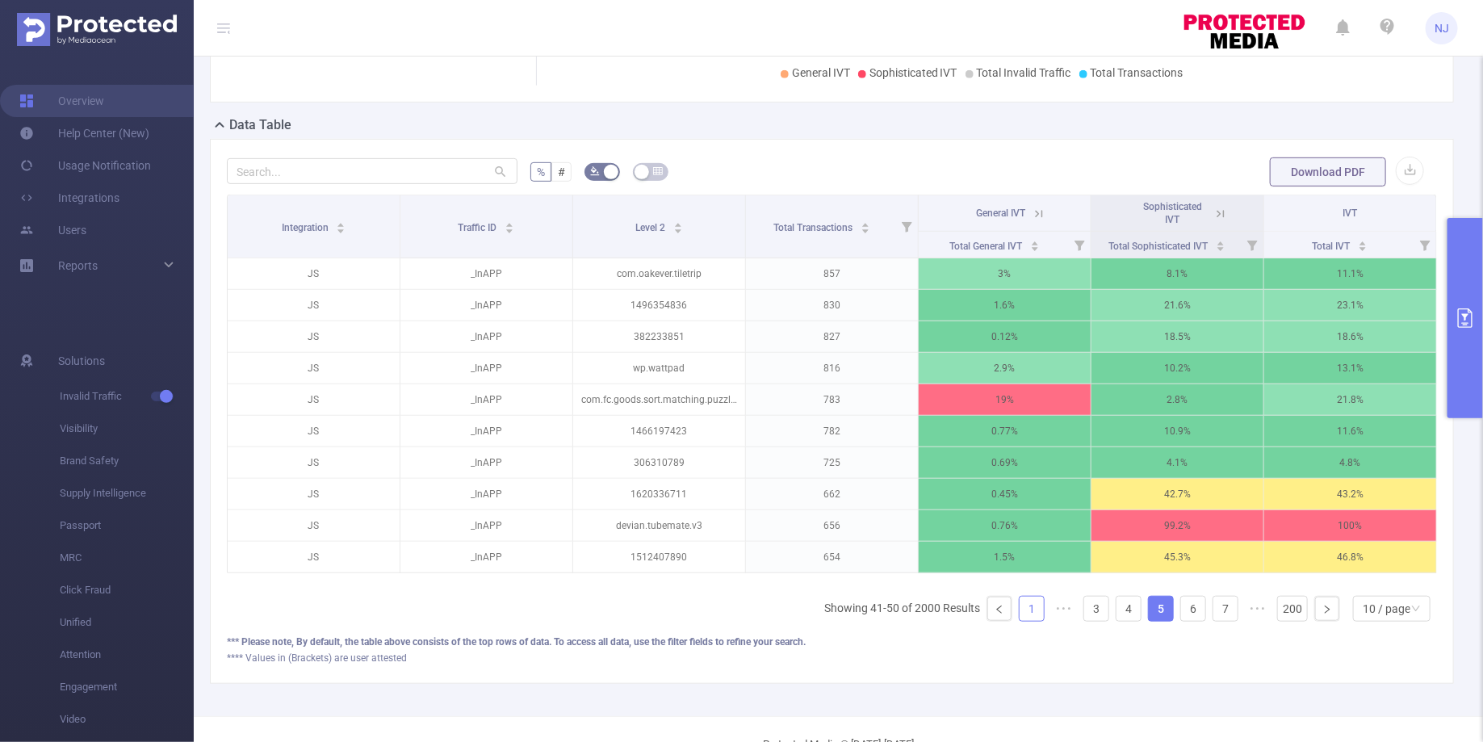
click at [1038, 612] on link "1" at bounding box center [1032, 609] width 24 height 24
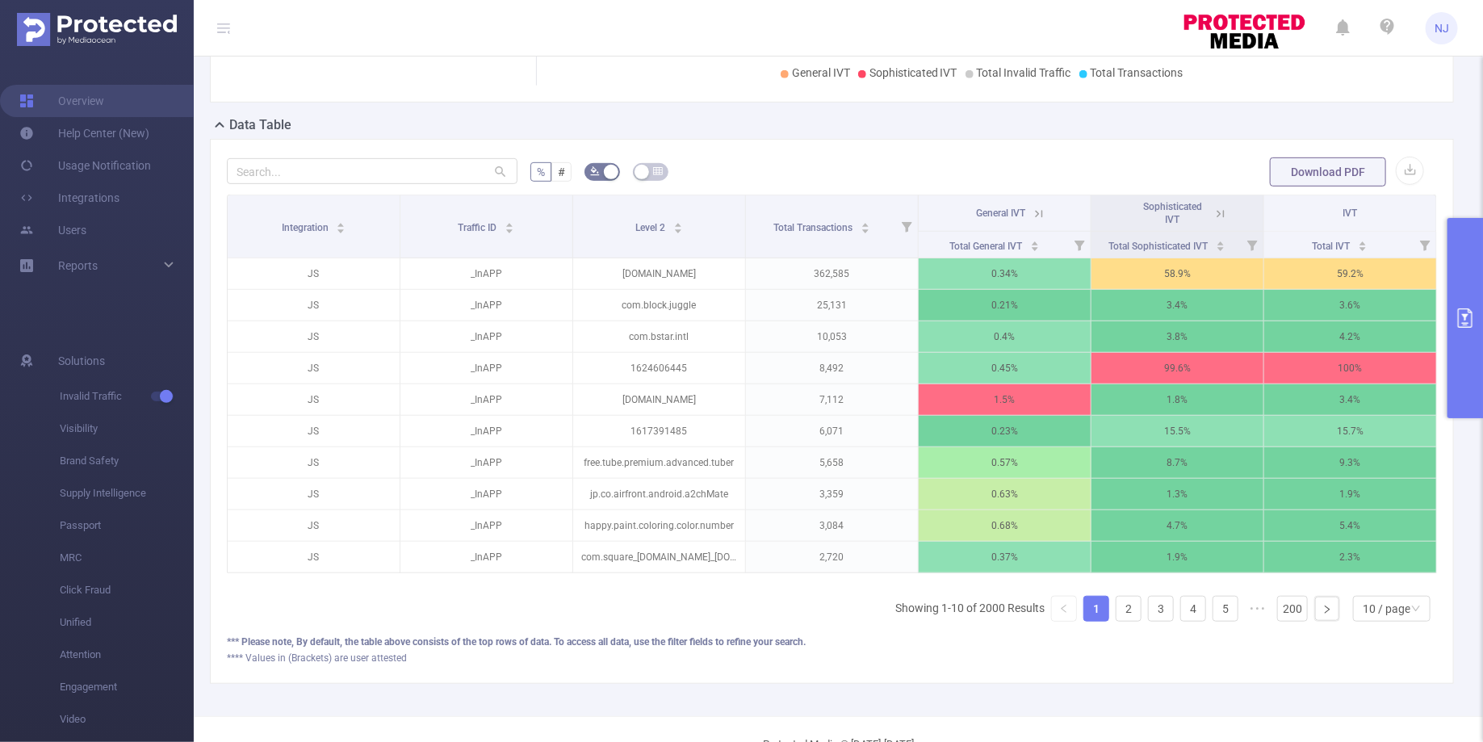
click at [1462, 346] on button "primary" at bounding box center [1466, 318] width 36 height 200
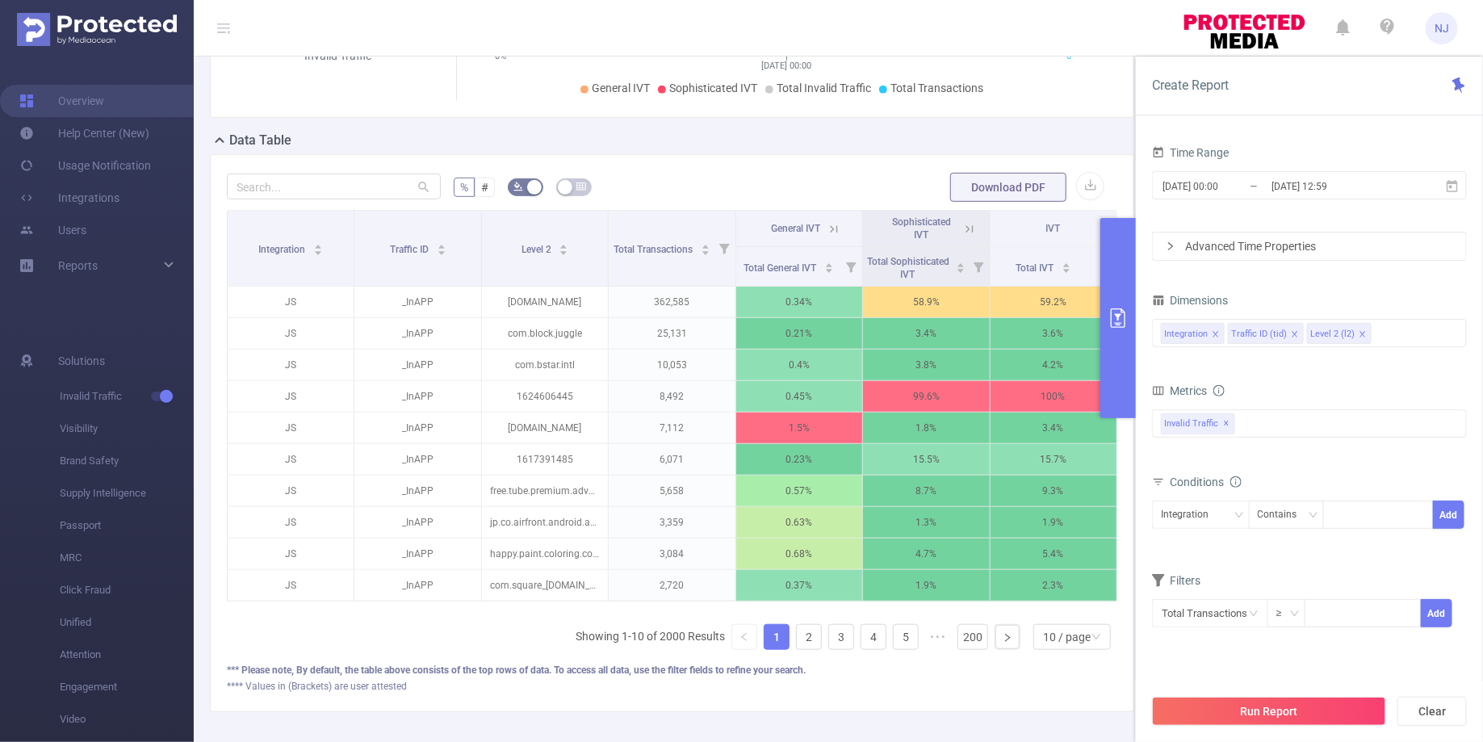
click at [1124, 288] on button "primary" at bounding box center [1119, 318] width 36 height 200
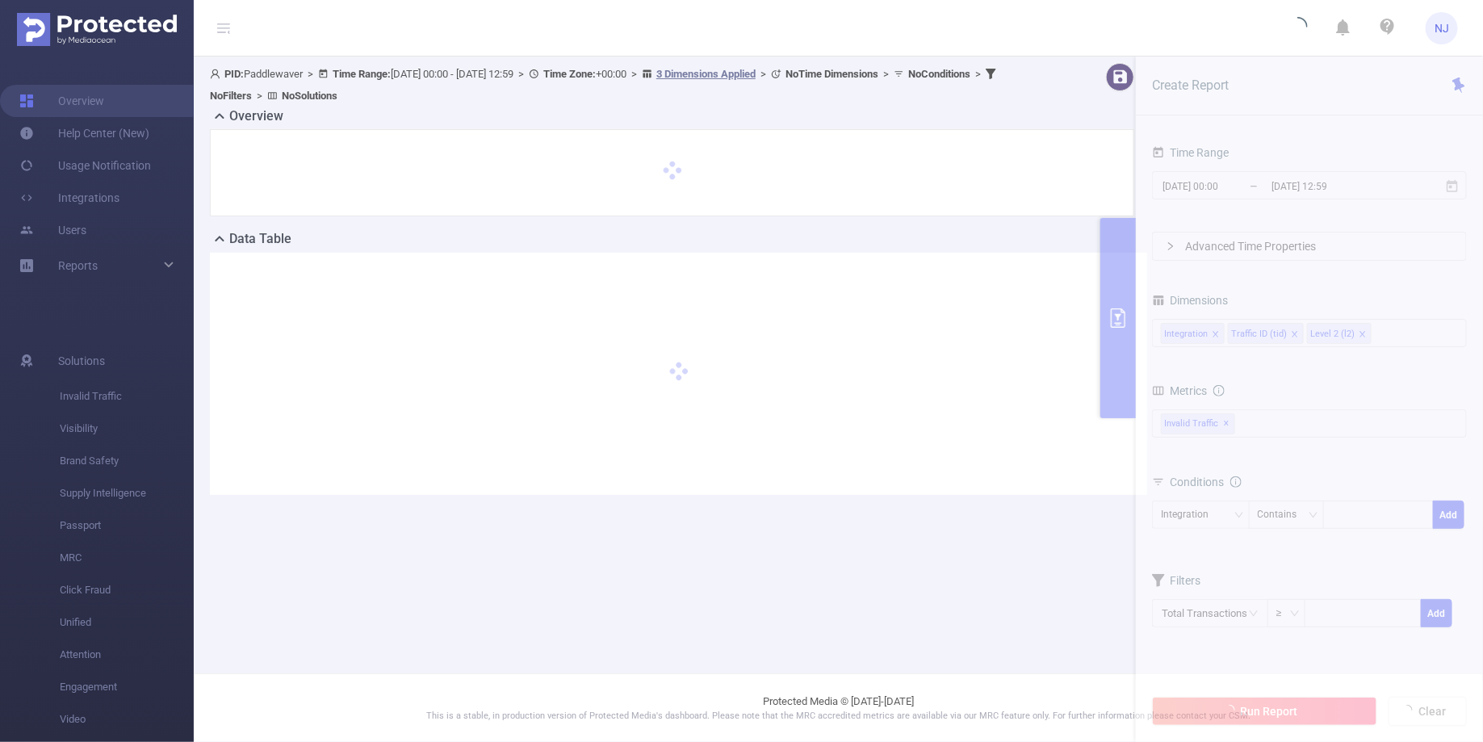
click at [1118, 302] on div at bounding box center [679, 374] width 938 height 242
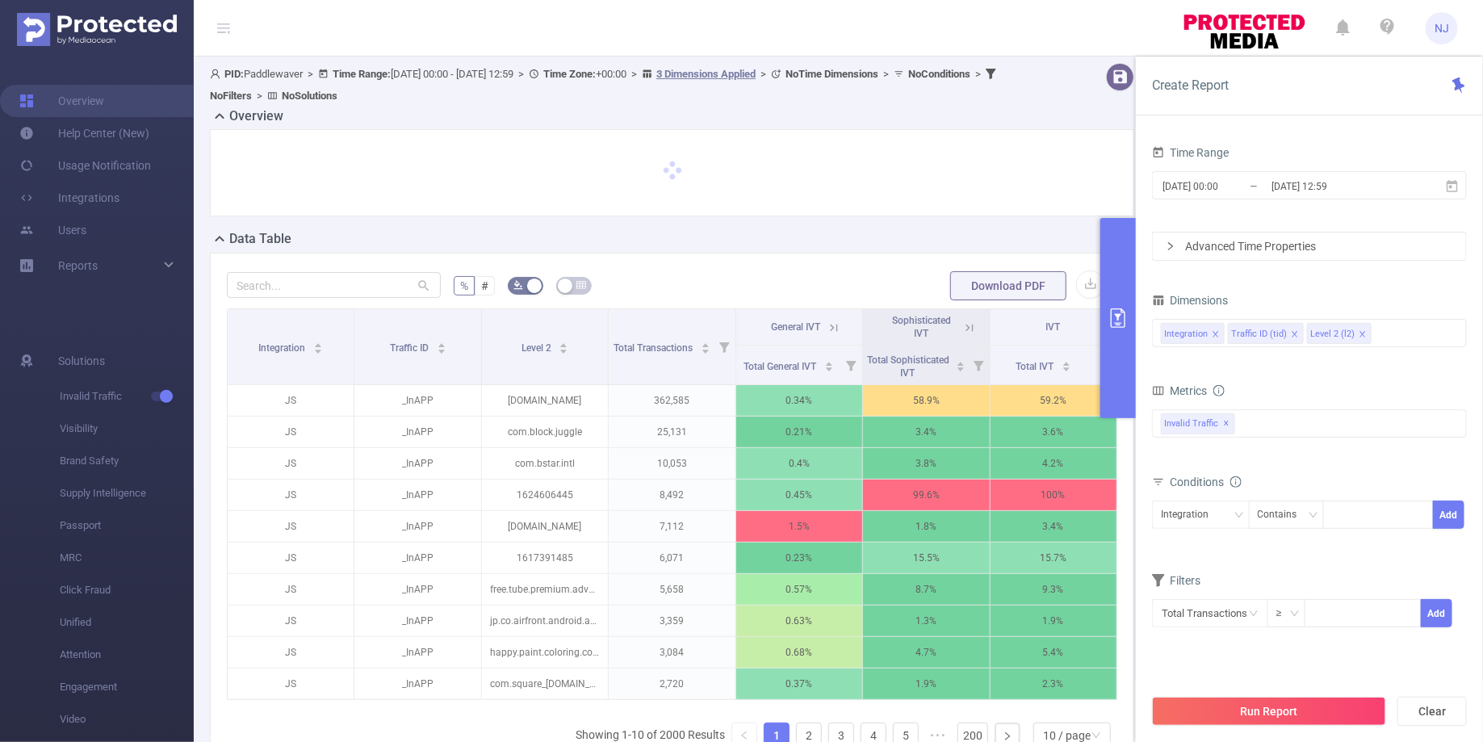
click at [1411, 117] on div "Create Report Time Range 2025-09-07 00:00 _ 2025-09-07 12:59 Advanced Time Prop…" at bounding box center [1309, 400] width 347 height 686
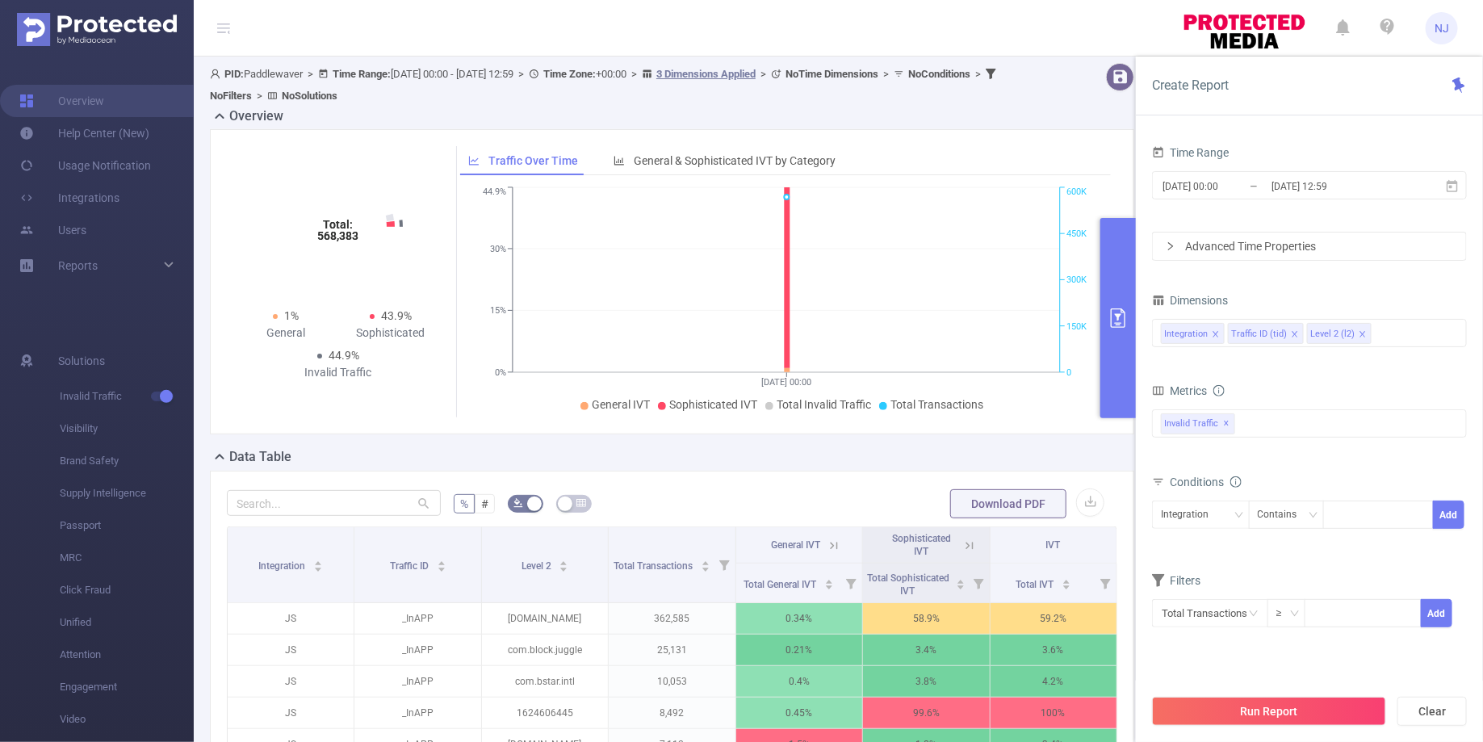
click at [1122, 281] on button "primary" at bounding box center [1119, 318] width 36 height 200
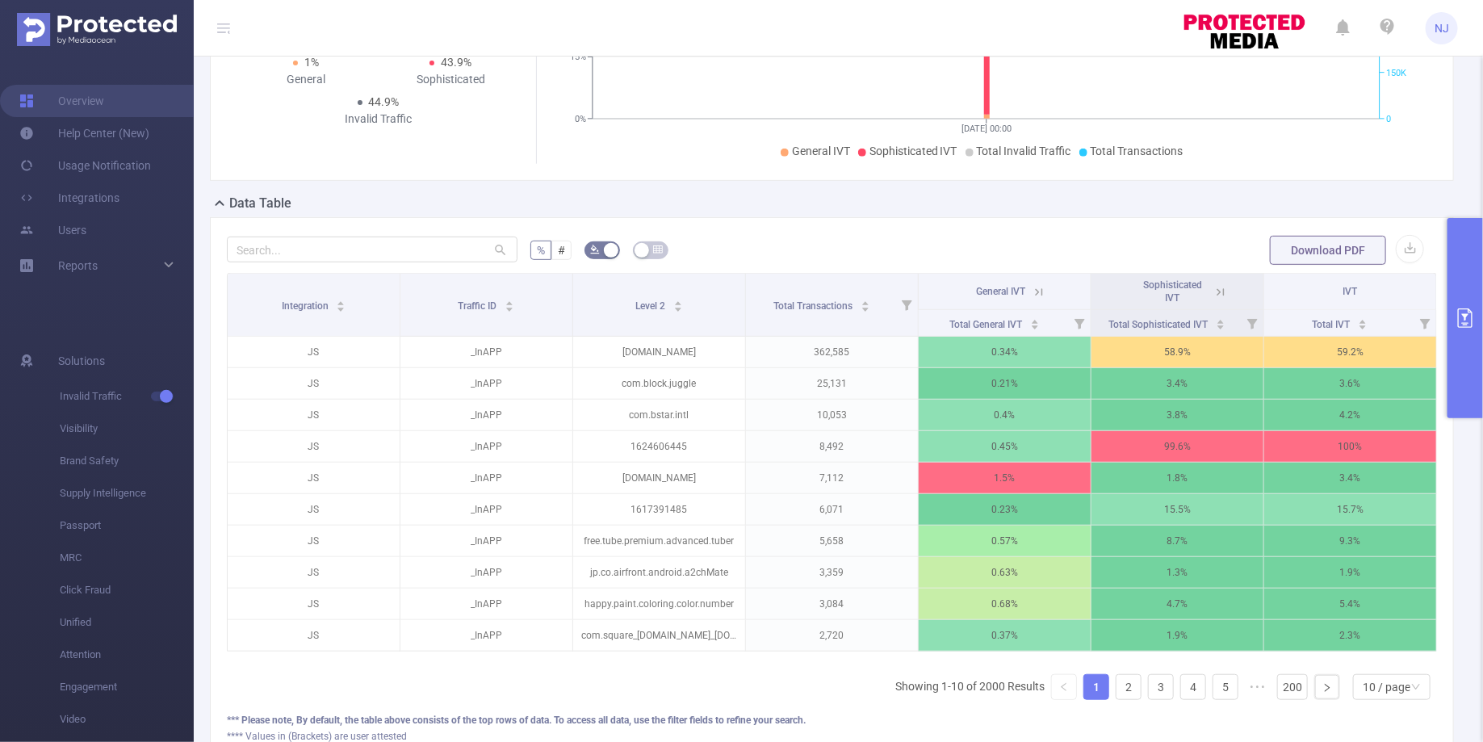
scroll to position [353, 0]
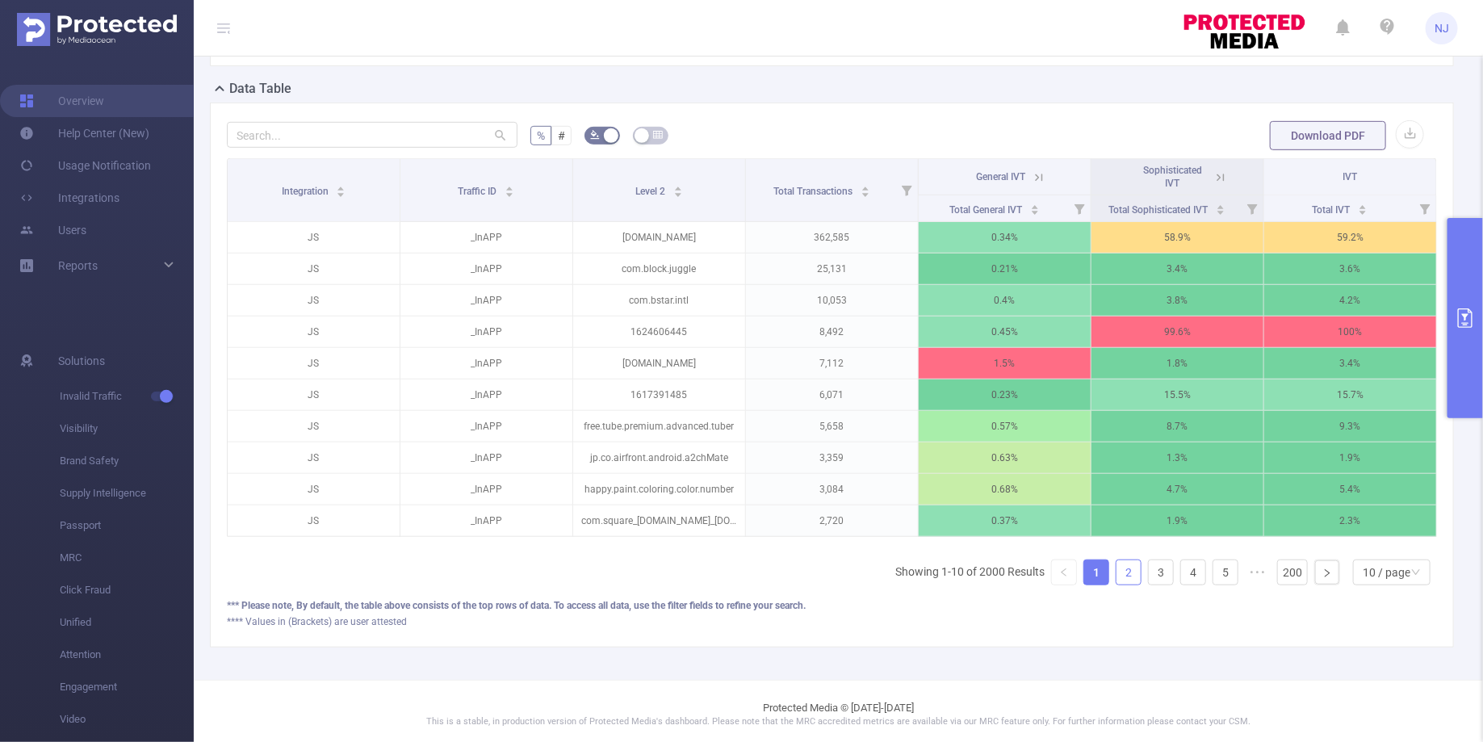
click at [1130, 560] on link "2" at bounding box center [1129, 572] width 24 height 24
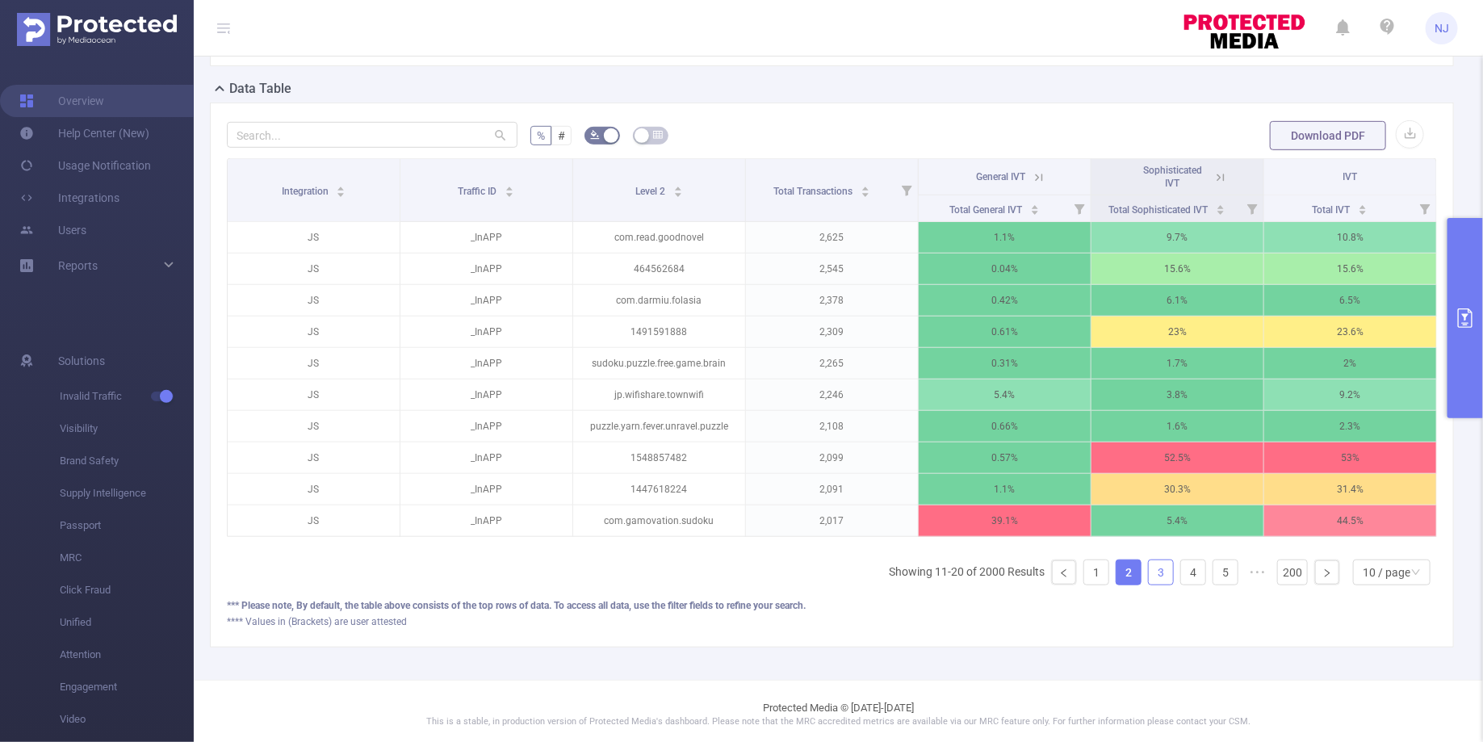
click at [1157, 560] on link "3" at bounding box center [1161, 572] width 24 height 24
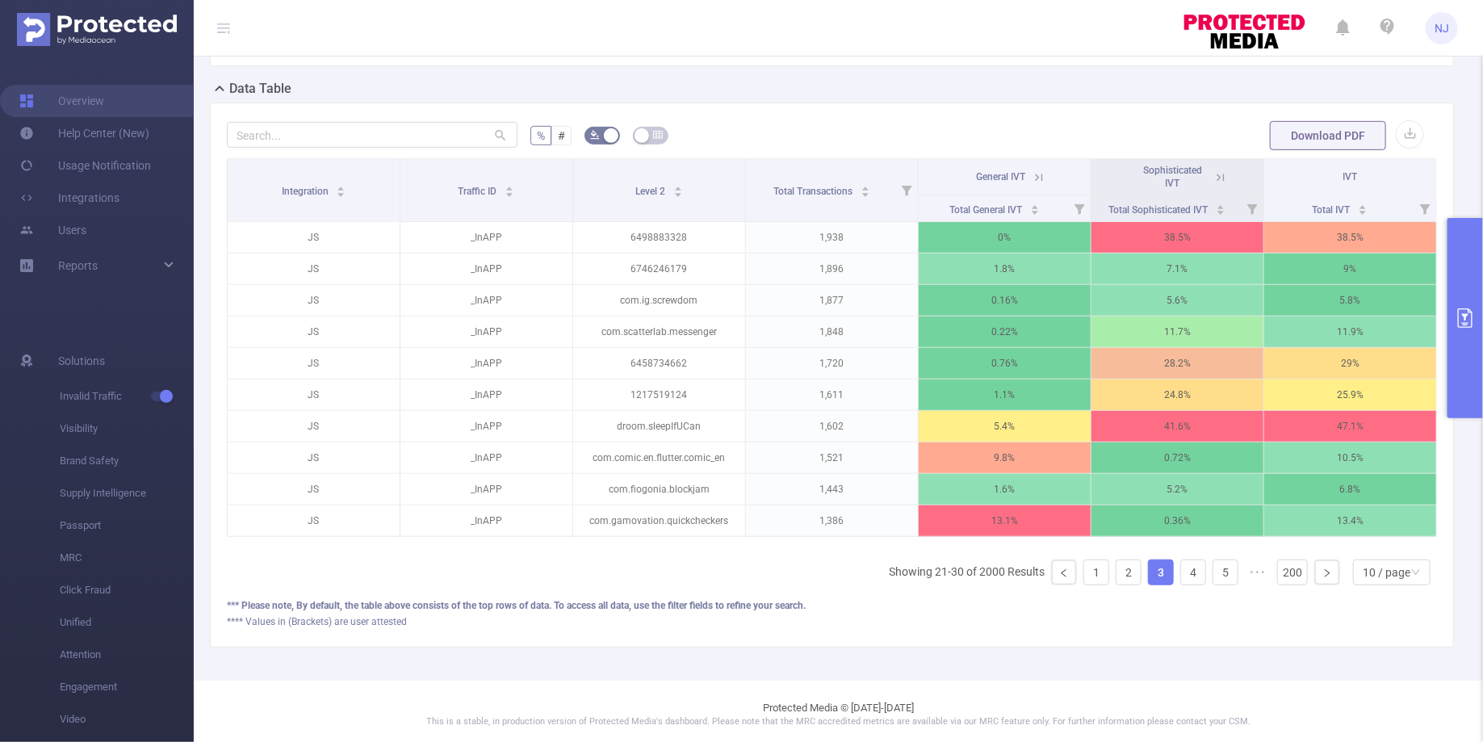
click at [1448, 339] on button "primary" at bounding box center [1466, 318] width 36 height 200
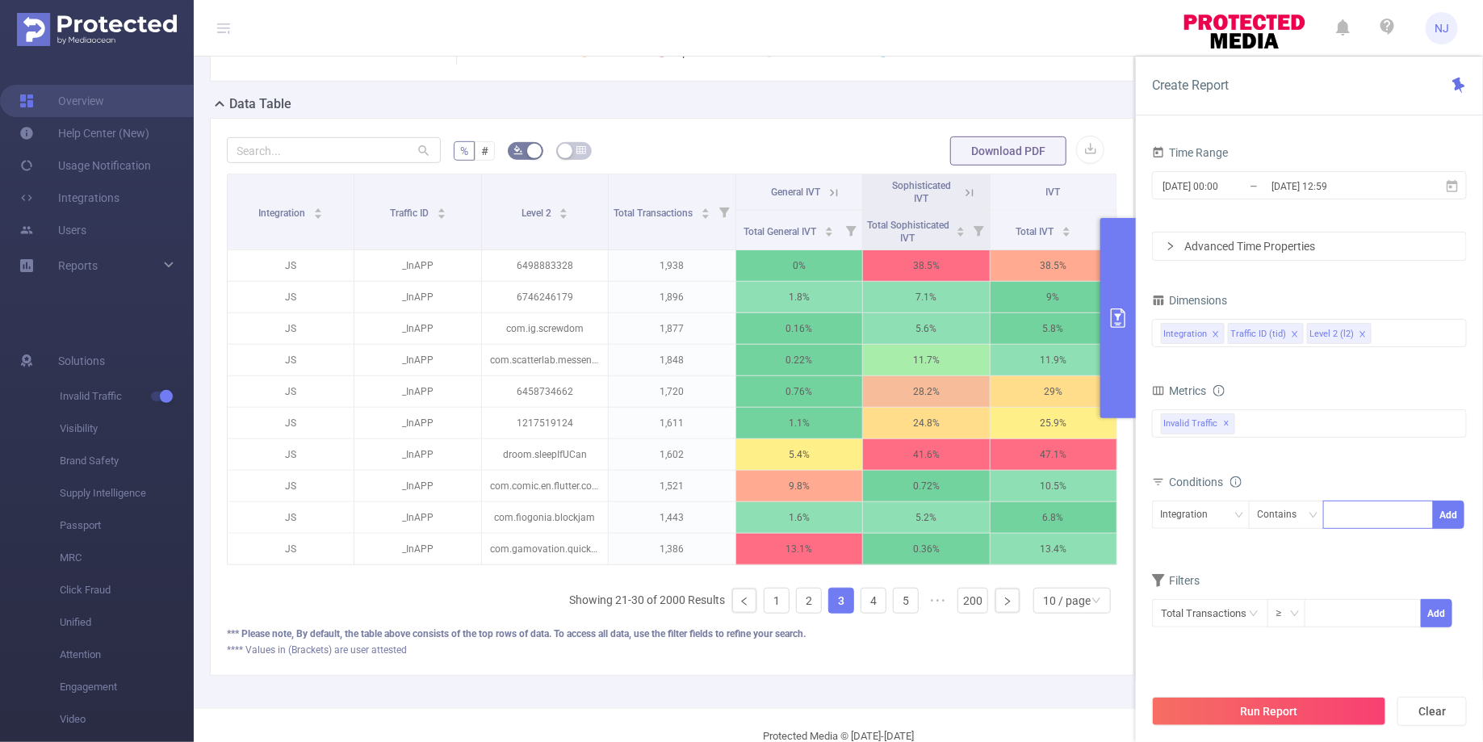
click at [1349, 512] on div at bounding box center [1378, 514] width 93 height 27
click at [1207, 506] on div "Integration" at bounding box center [1190, 514] width 59 height 27
click at [1201, 595] on li "Level 2 (l2)" at bounding box center [1201, 598] width 98 height 26
click at [1362, 505] on div at bounding box center [1378, 514] width 93 height 27
paste input "com.mobilefootie.wc2010"
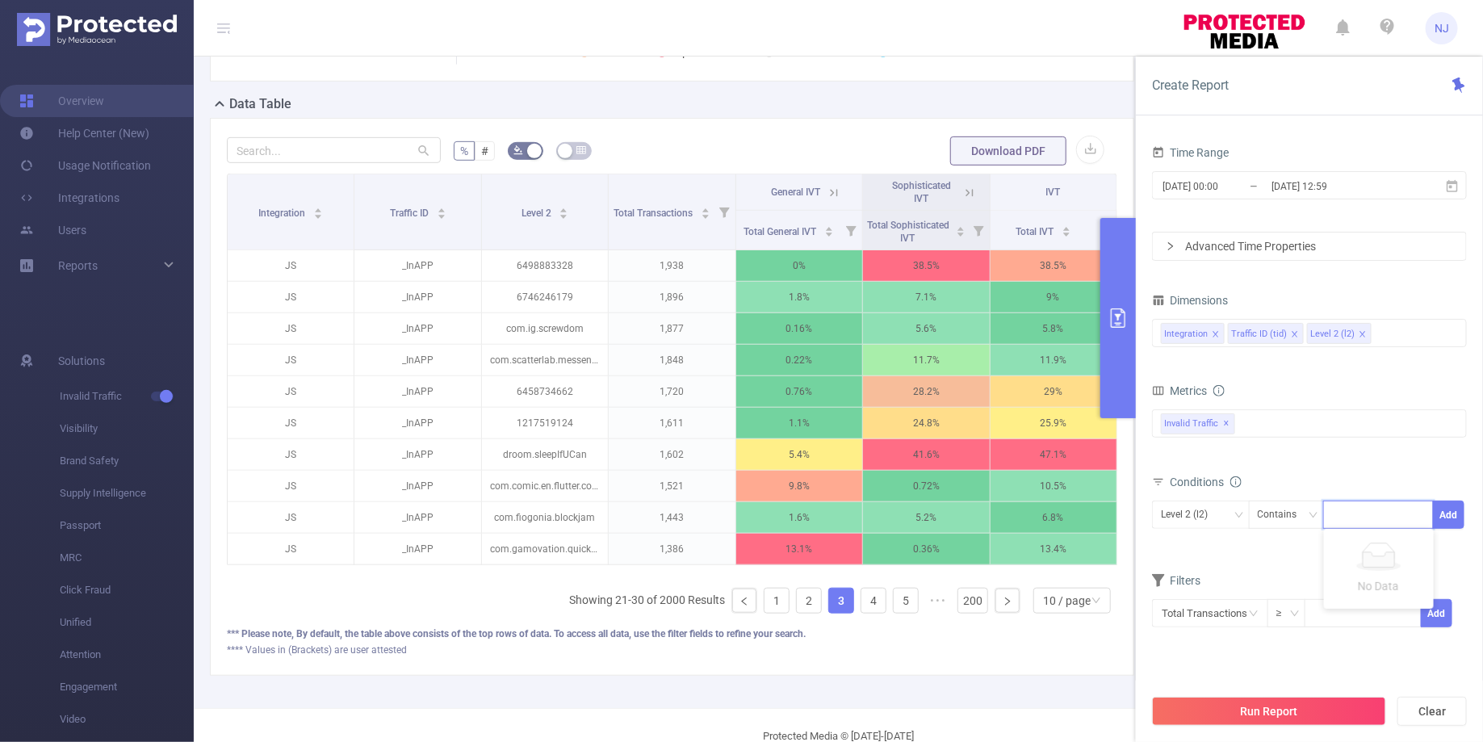
type input "com.mobilefootie.wc2010"
click at [1381, 548] on li "com.mobilefootie.wc2010" at bounding box center [1407, 545] width 166 height 26
click at [1447, 514] on button "Add" at bounding box center [1448, 515] width 31 height 28
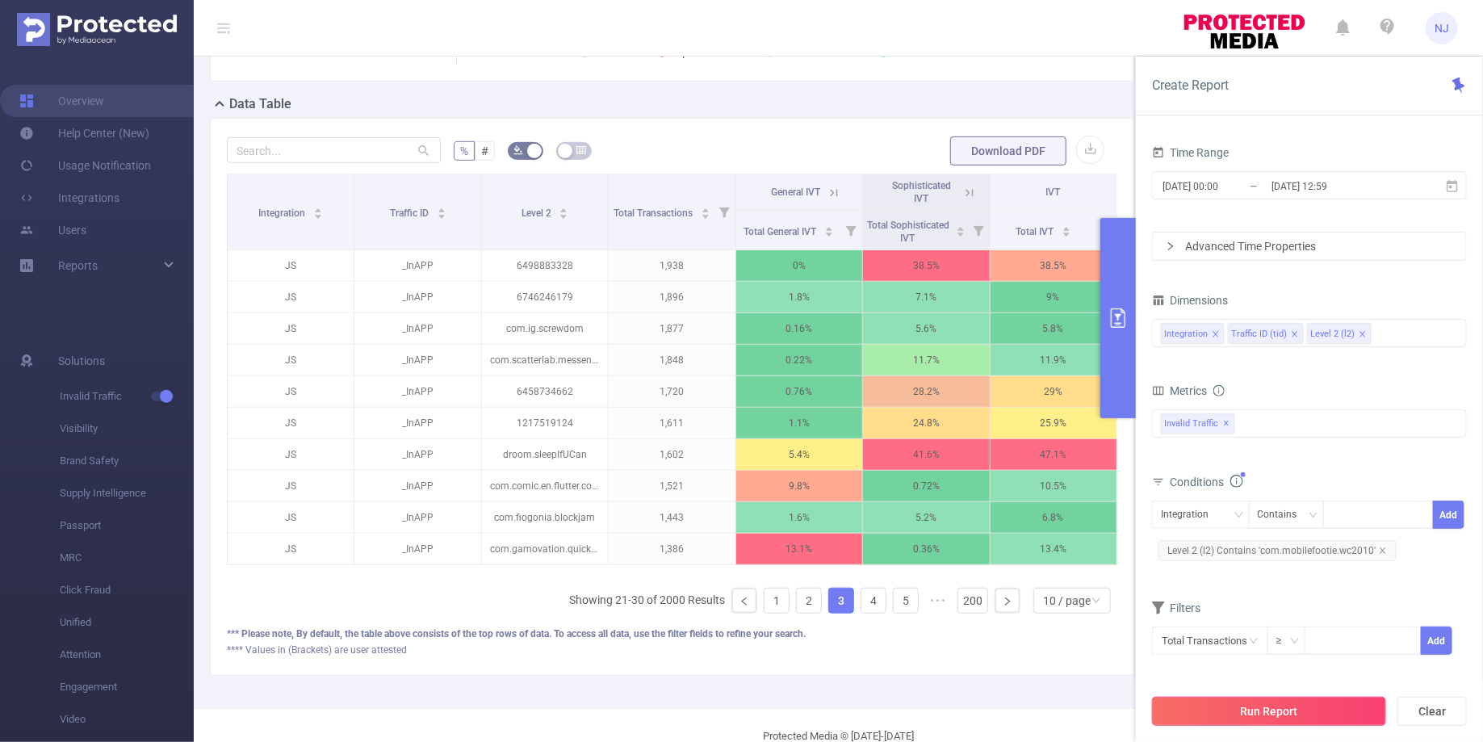
click at [1273, 707] on button "Run Report" at bounding box center [1269, 711] width 234 height 29
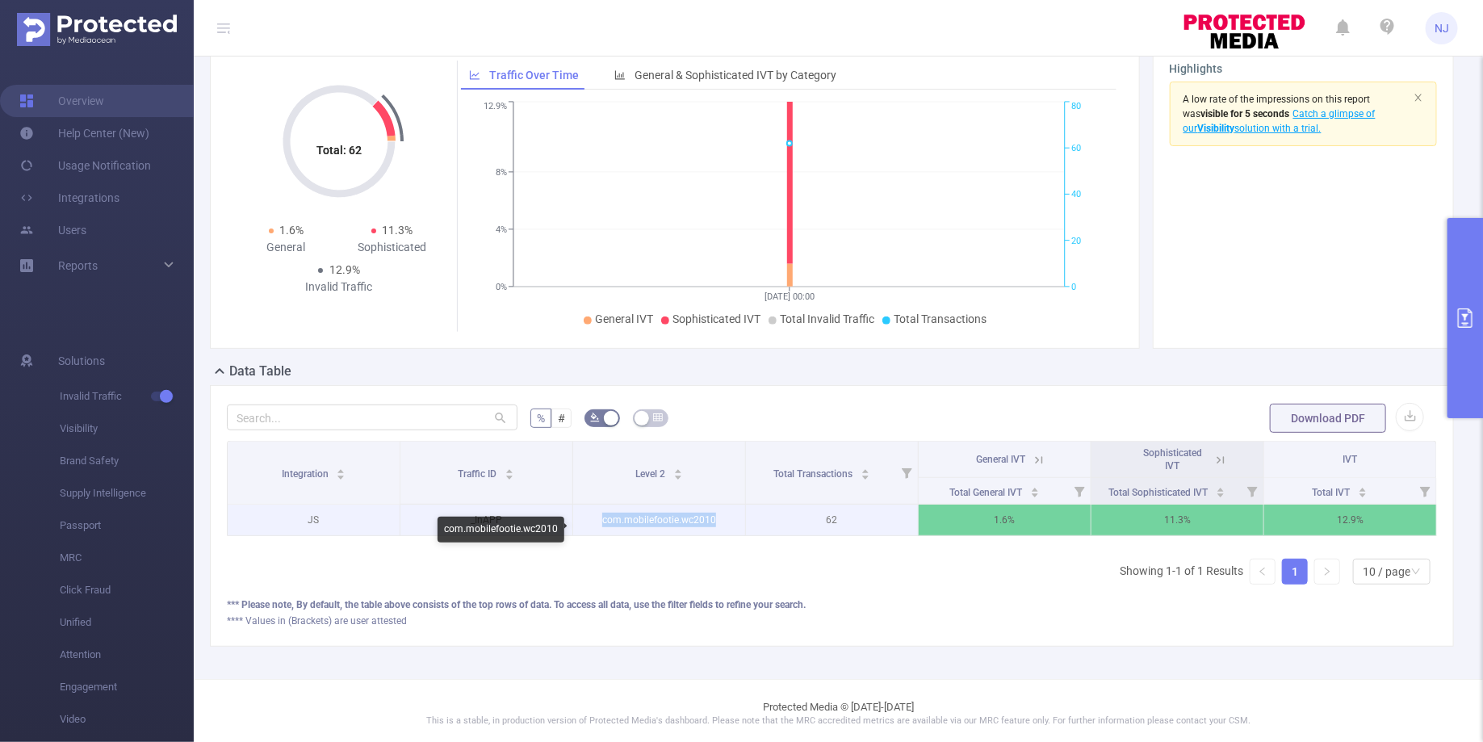
drag, startPoint x: 715, startPoint y: 533, endPoint x: 599, endPoint y: 535, distance: 115.5
click at [599, 535] on p "com.mobilefootie.wc2010" at bounding box center [659, 520] width 172 height 31
copy p "com.mobilefootie.wc2010"
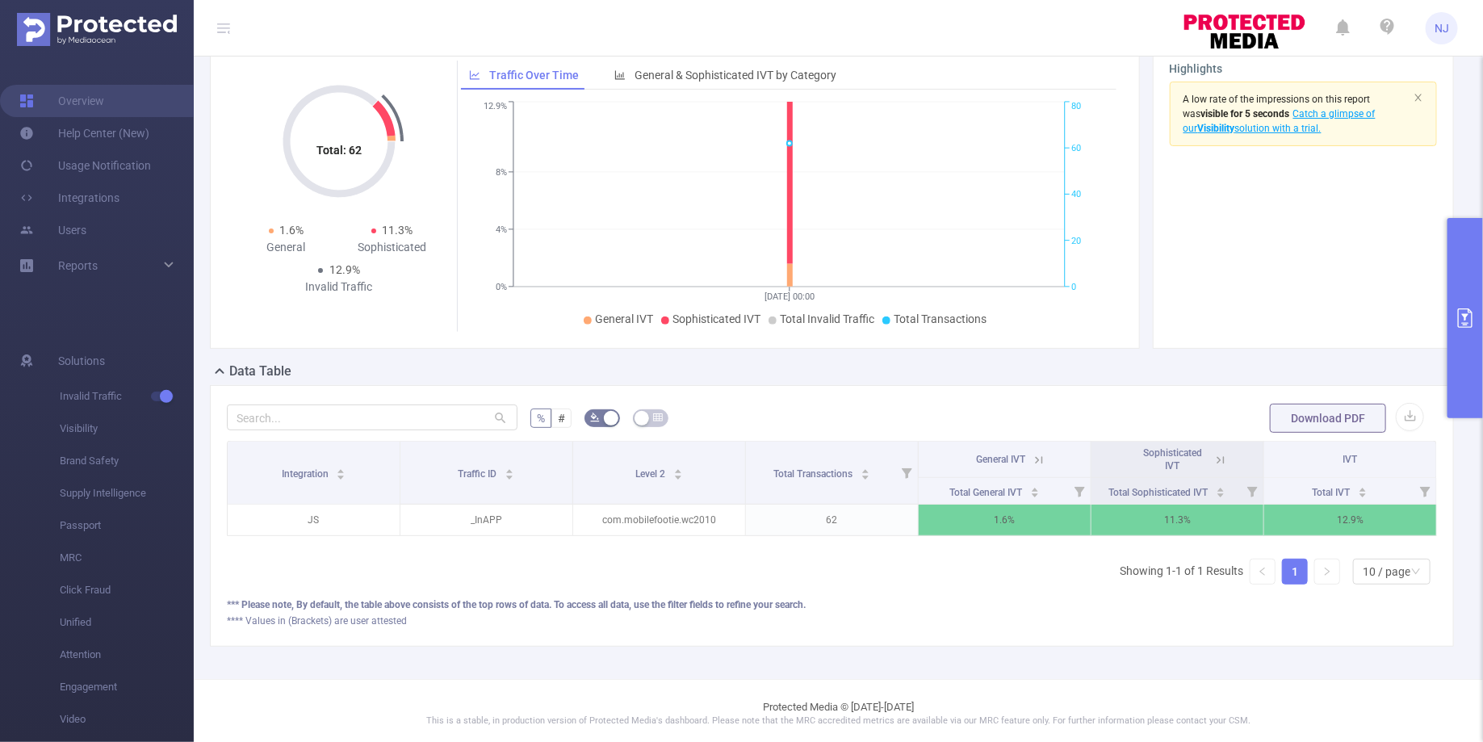
click at [1228, 468] on icon at bounding box center [1221, 460] width 15 height 15
